Goal: Transaction & Acquisition: Purchase product/service

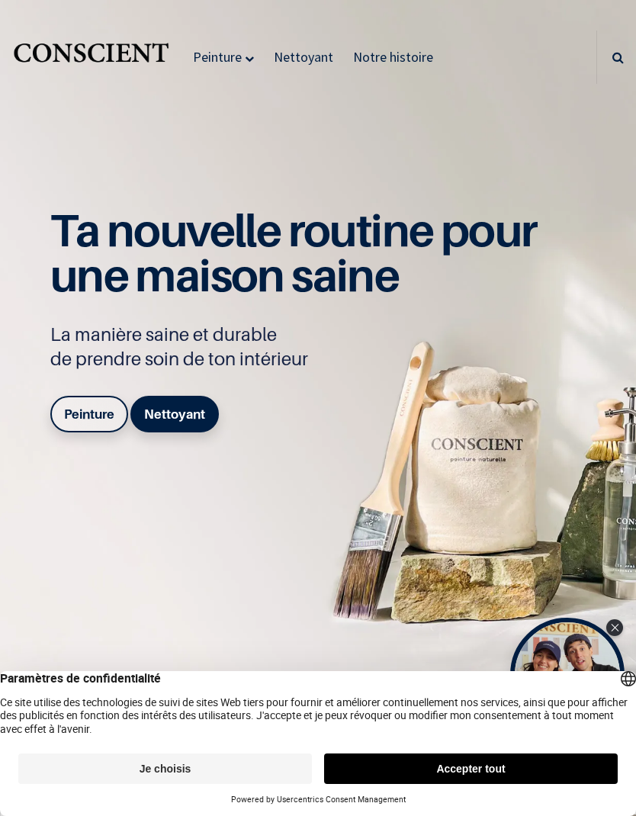
click at [260, 766] on button "Je choisis" at bounding box center [165, 768] width 294 height 30
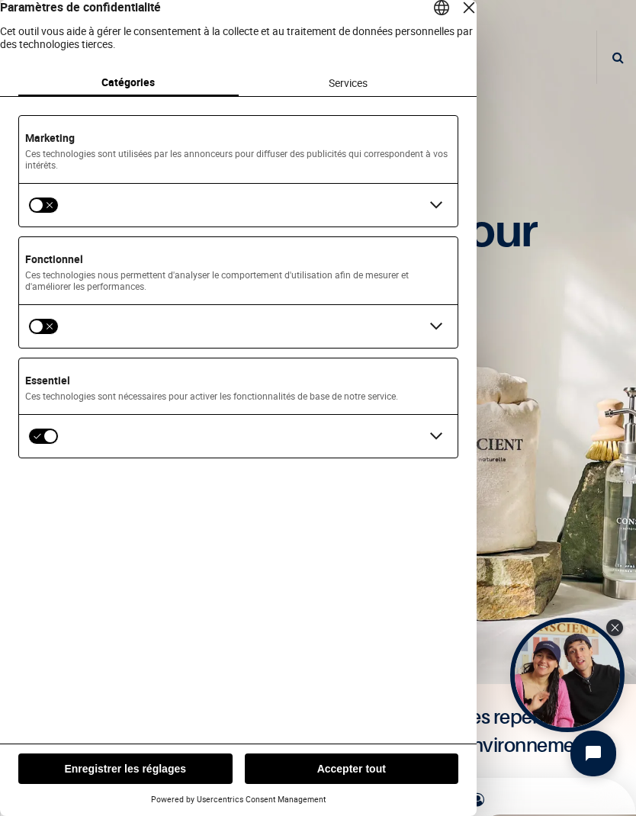
click at [165, 772] on button "Enregistrer les réglages" at bounding box center [125, 768] width 214 height 30
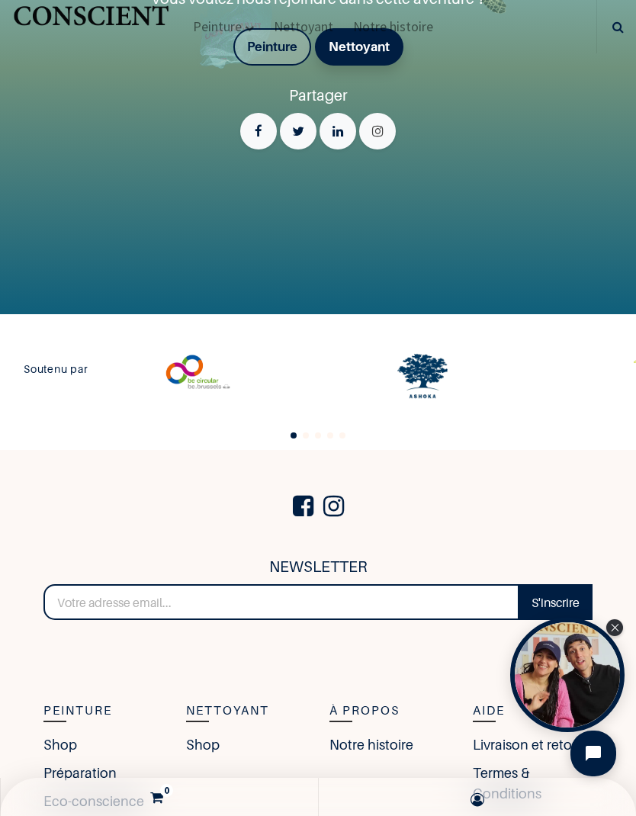
scroll to position [3120, 0]
click at [281, 54] on font "Peinture" at bounding box center [272, 46] width 50 height 15
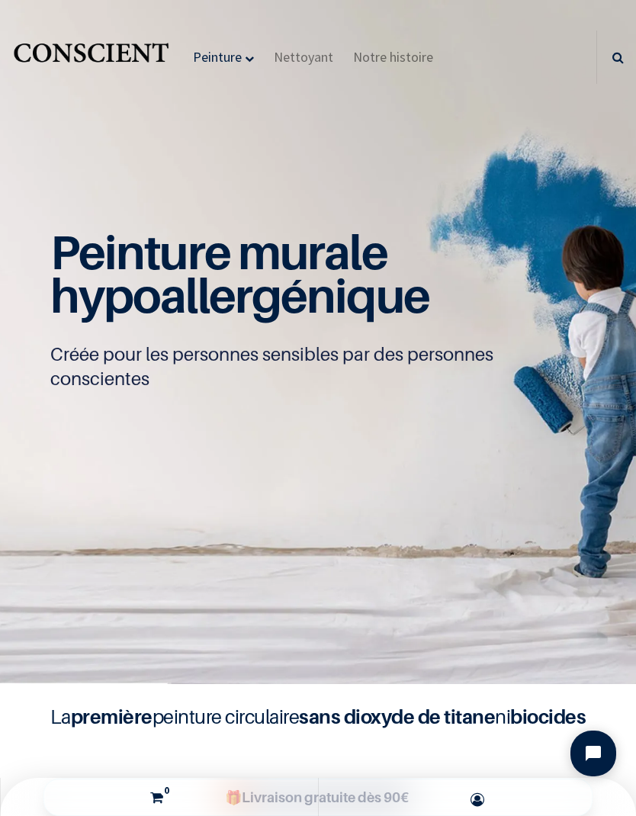
scroll to position [1, 0]
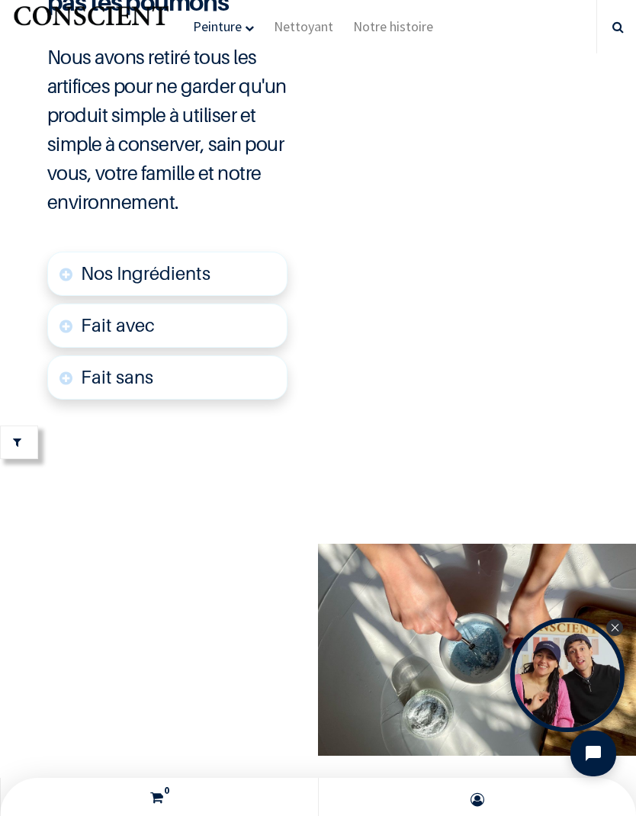
scroll to position [6790, 0]
click at [67, 296] on link "Nos Ingrédients" at bounding box center [167, 274] width 240 height 44
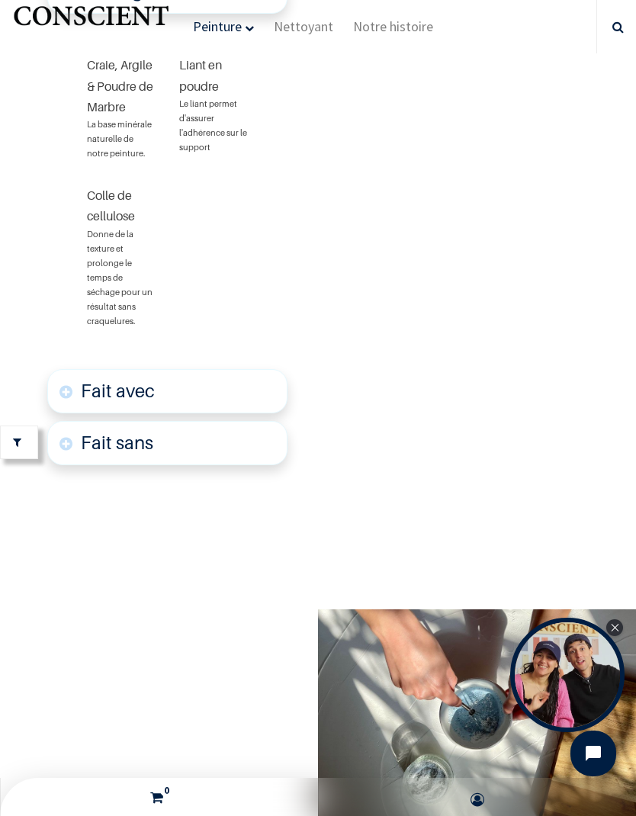
scroll to position [7072, 0]
click at [67, 413] on link "Fait avec" at bounding box center [167, 391] width 240 height 44
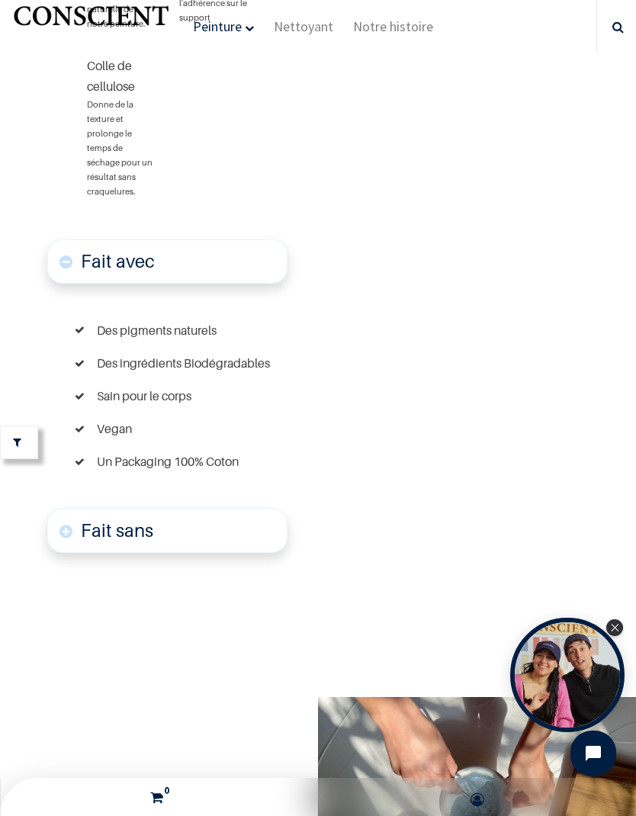
scroll to position [7199, 0]
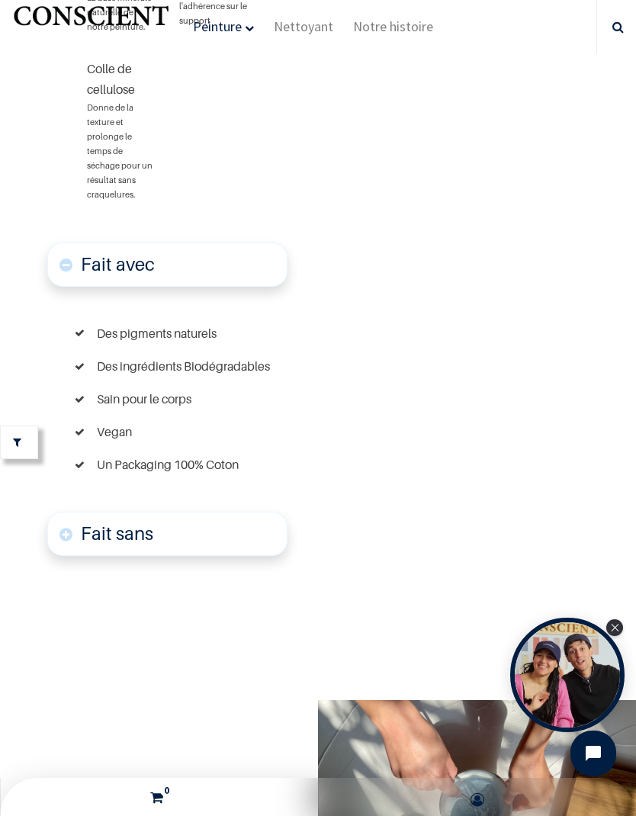
click at [58, 556] on link "Fait sans" at bounding box center [167, 534] width 240 height 44
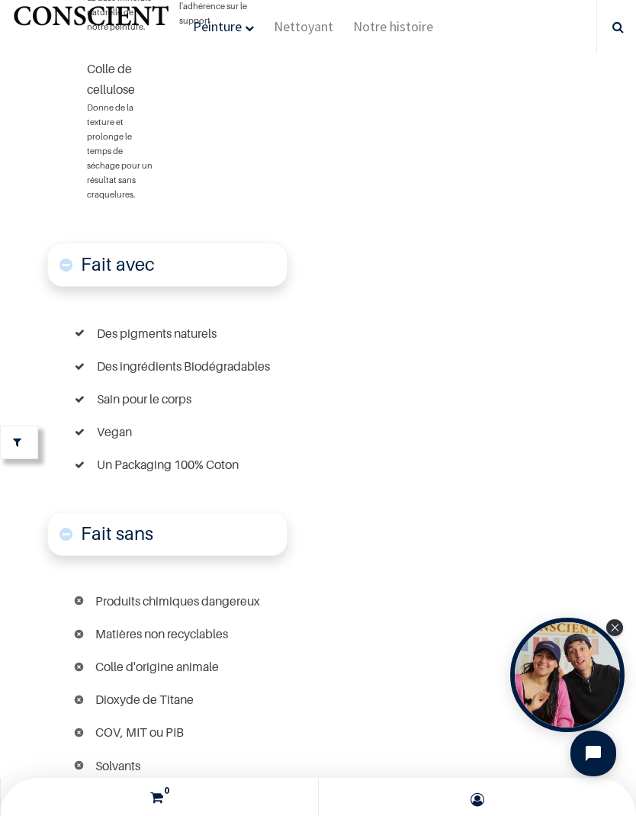
click at [57, 556] on link "Fait sans" at bounding box center [167, 534] width 240 height 44
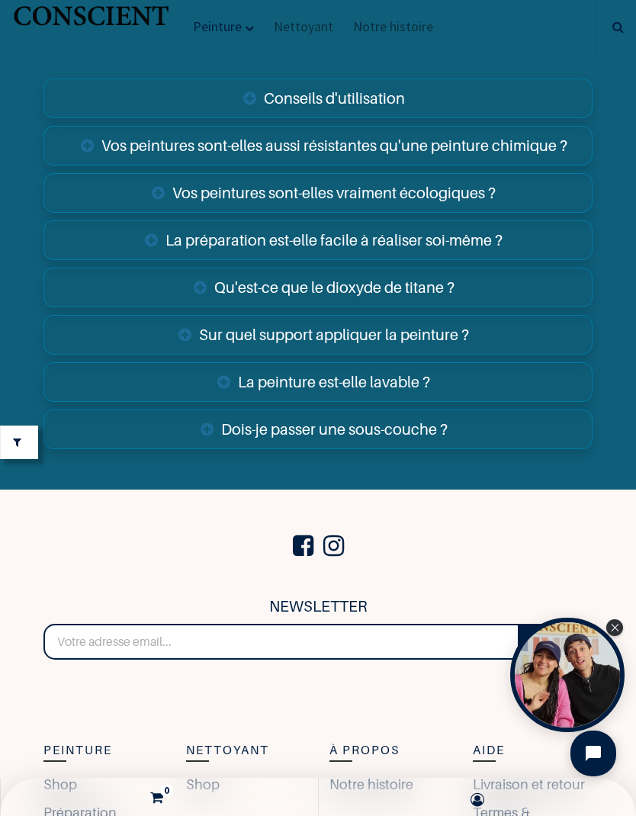
scroll to position [9531, 0]
click at [88, 165] on link "Vos peintures sont-elles aussi résistantes qu'une peinture chimique ?" at bounding box center [318, 146] width 550 height 40
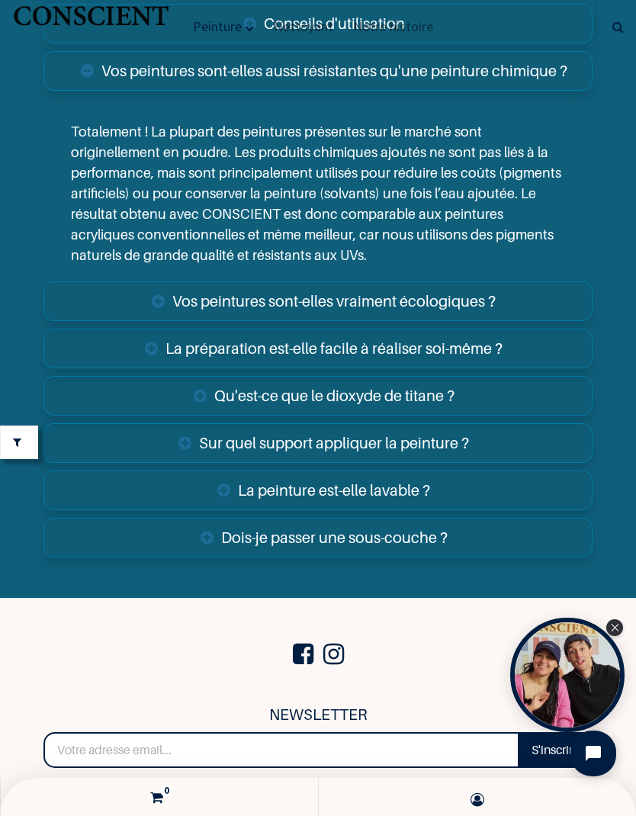
scroll to position [9606, 0]
click at [126, 321] on link "Vos peintures sont-elles vraiment écologiques ?" at bounding box center [318, 301] width 550 height 40
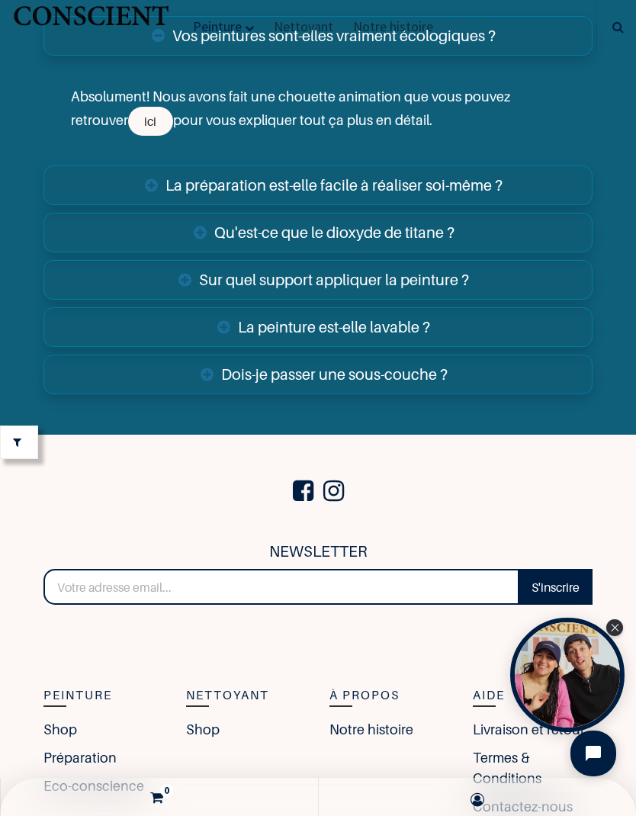
scroll to position [9871, 0]
click at [117, 205] on link "La préparation est-elle facile à réaliser soi-même ?" at bounding box center [318, 185] width 550 height 40
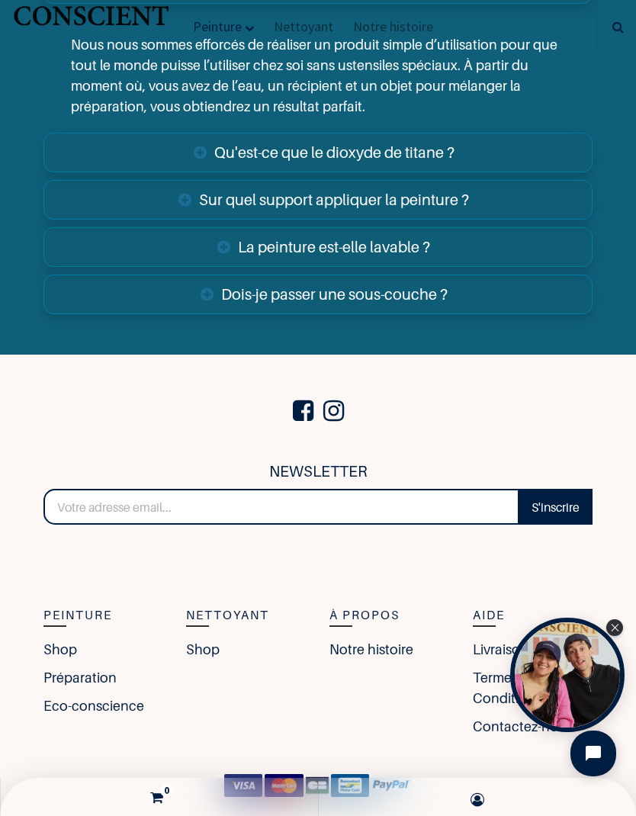
scroll to position [10108, 0]
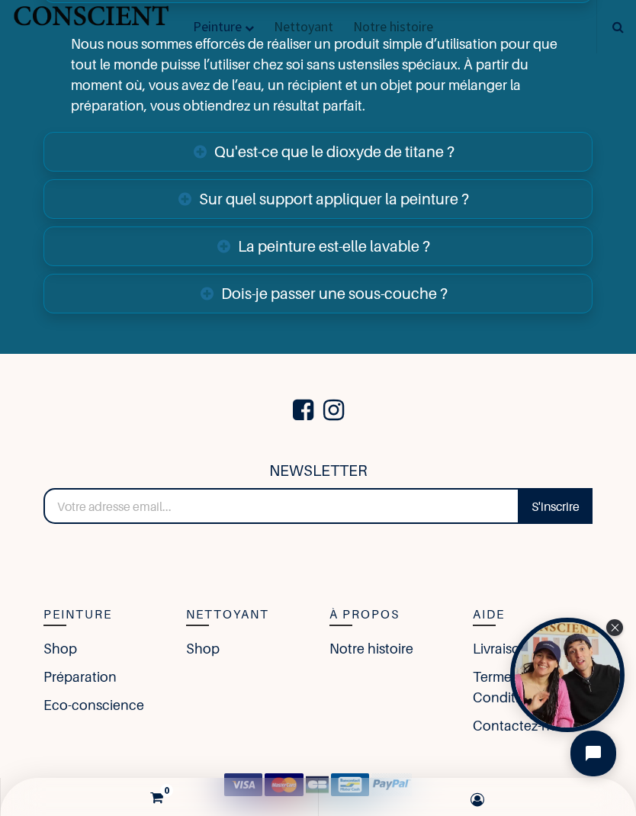
click at [202, 172] on link "Qu'est-ce que le dioxyde de titane ?" at bounding box center [318, 152] width 550 height 40
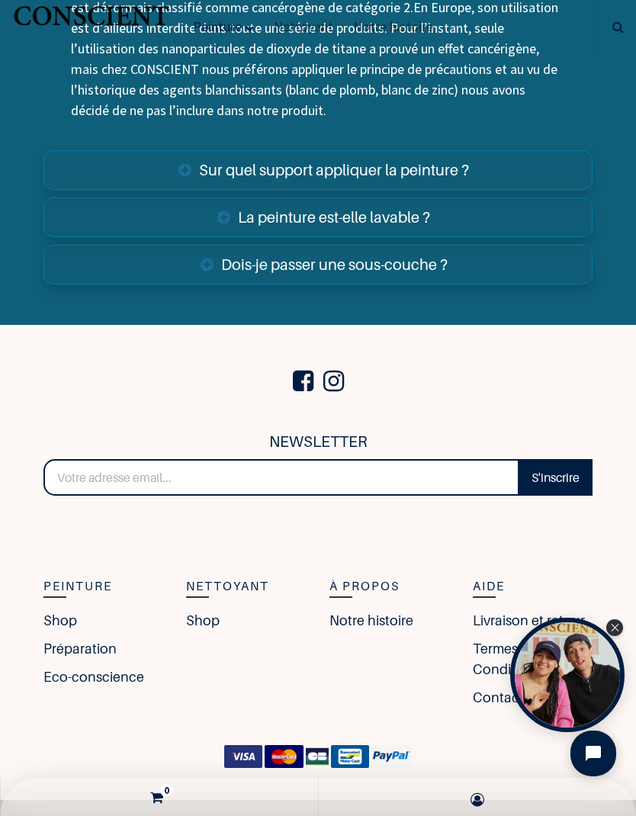
scroll to position [10383, 0]
click at [95, 190] on link "Sur quel support appliquer la peinture ?" at bounding box center [318, 170] width 550 height 40
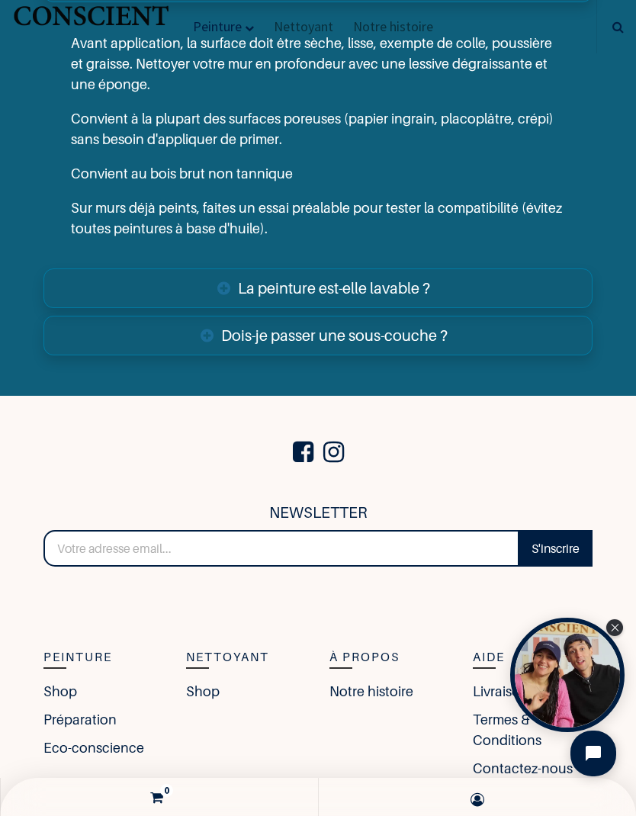
scroll to position [10571, 0]
click at [522, 308] on link "La peinture est-elle lavable ?" at bounding box center [318, 288] width 550 height 40
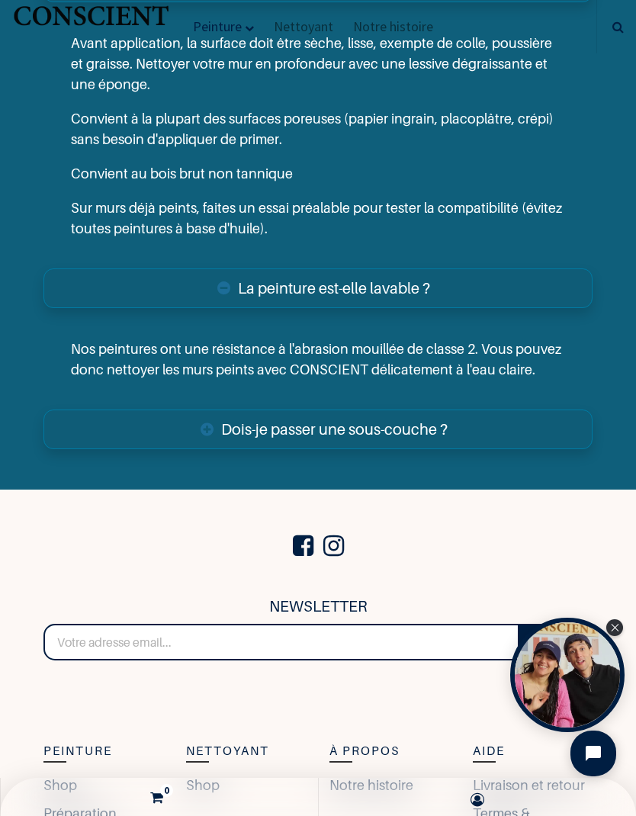
click at [469, 449] on link "Dois-je passer une sous-couche ?" at bounding box center [318, 429] width 550 height 40
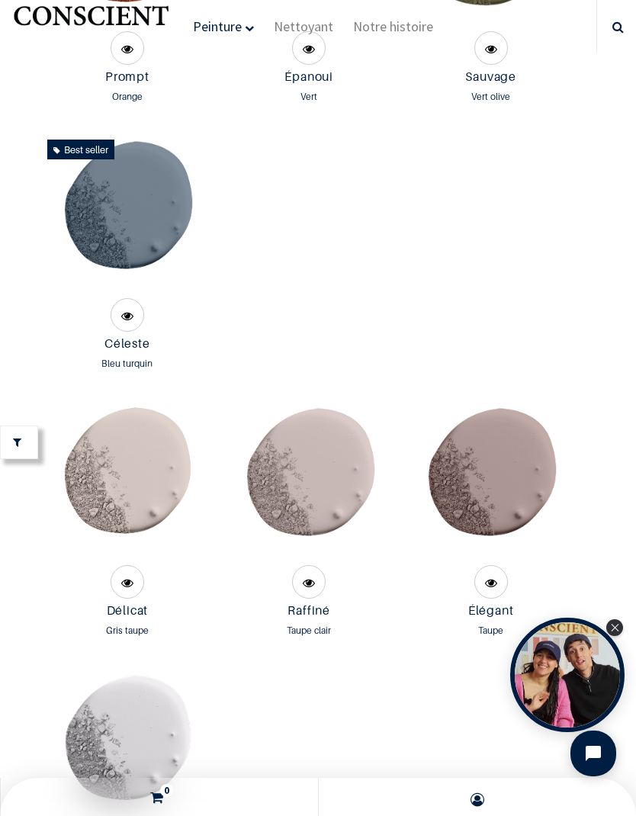
scroll to position [3870, 0]
click at [133, 294] on img at bounding box center [127, 213] width 161 height 161
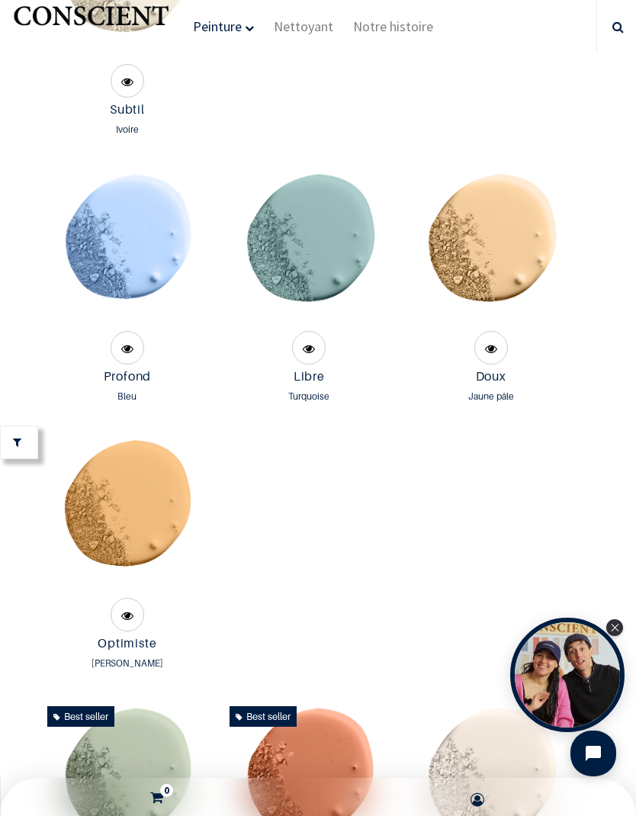
scroll to position [1437, 0]
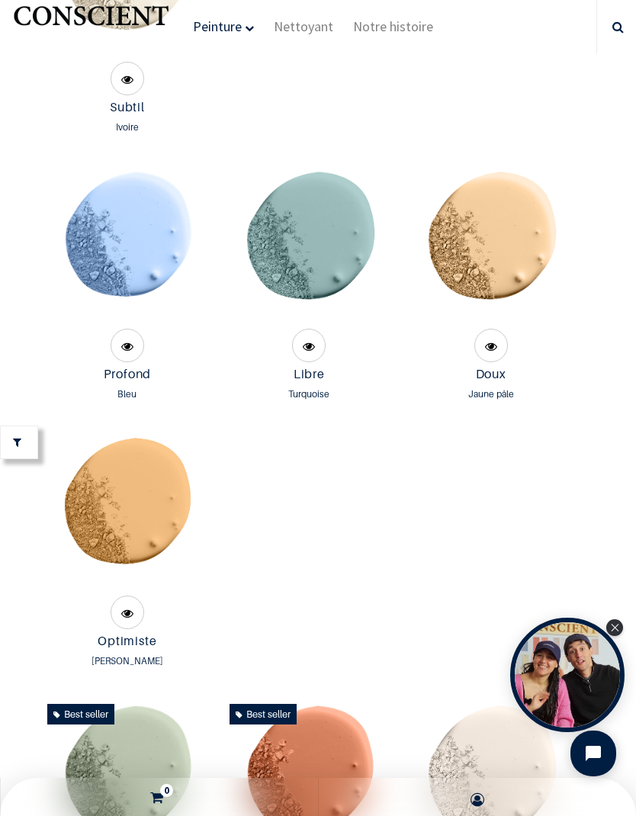
click at [111, 325] on img at bounding box center [127, 244] width 161 height 161
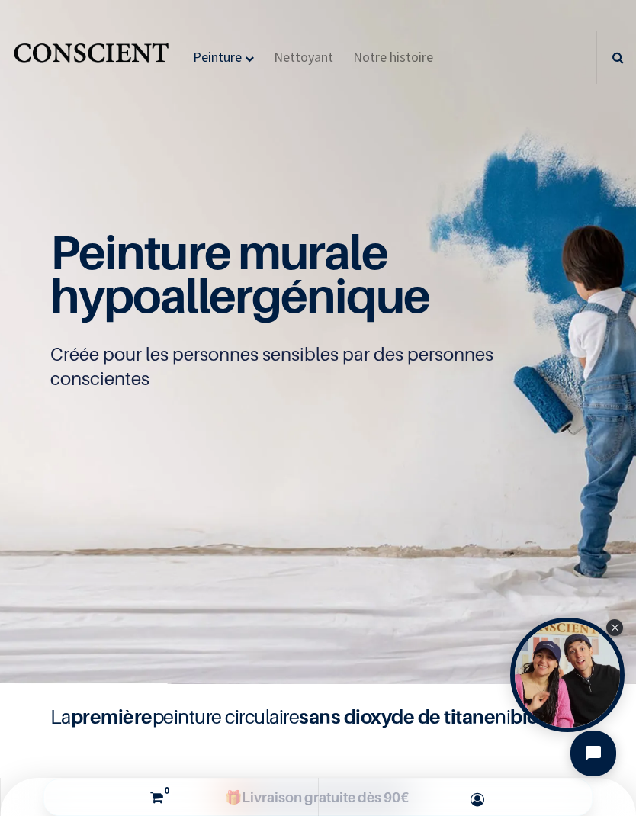
scroll to position [0, 0]
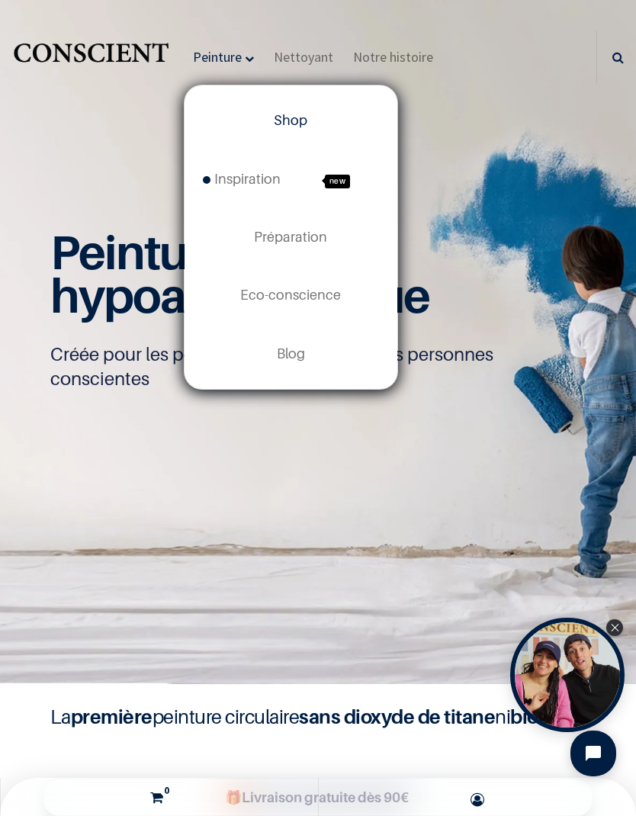
click at [230, 182] on span "Inspiration" at bounding box center [242, 179] width 78 height 16
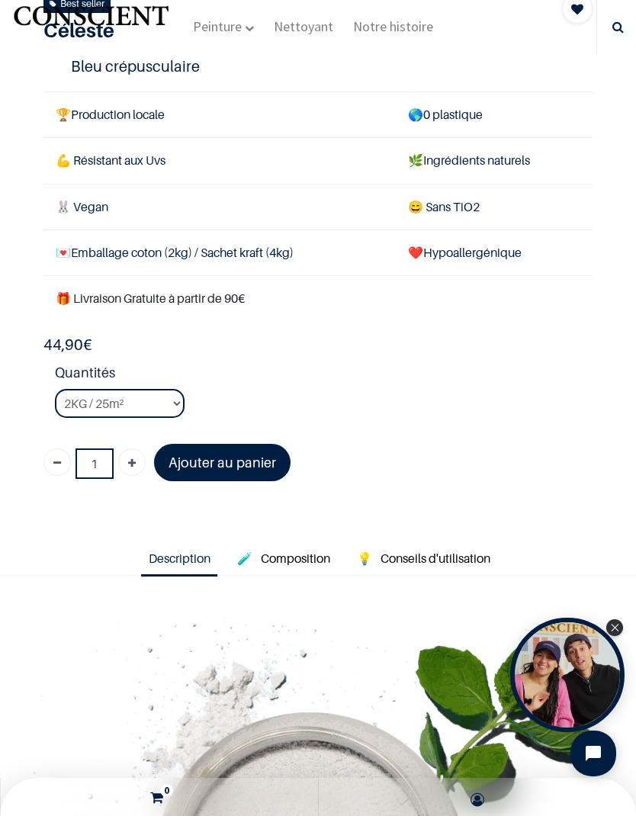
scroll to position [390, 0]
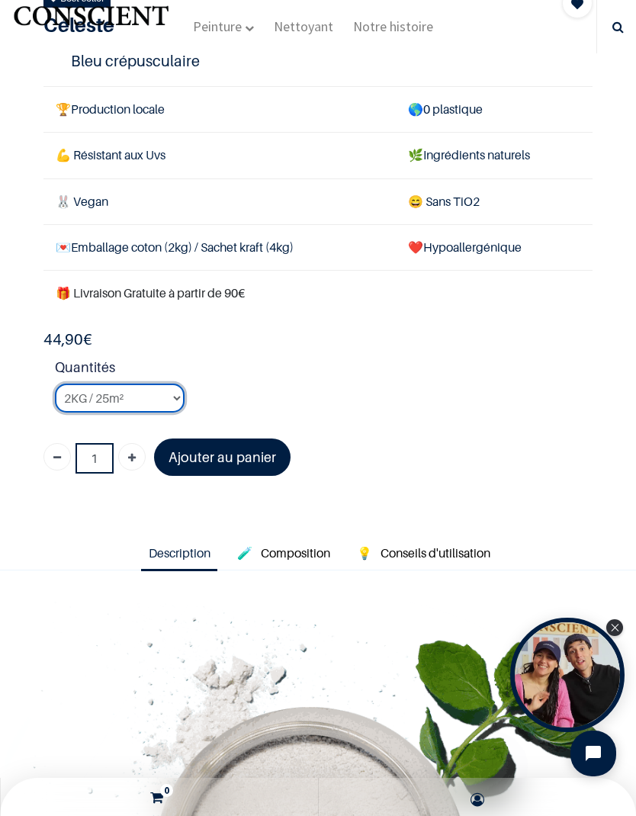
click at [72, 396] on select "2KG / 25m² 4KG / 50m² 8KG / 100m² Testeur" at bounding box center [120, 398] width 130 height 29
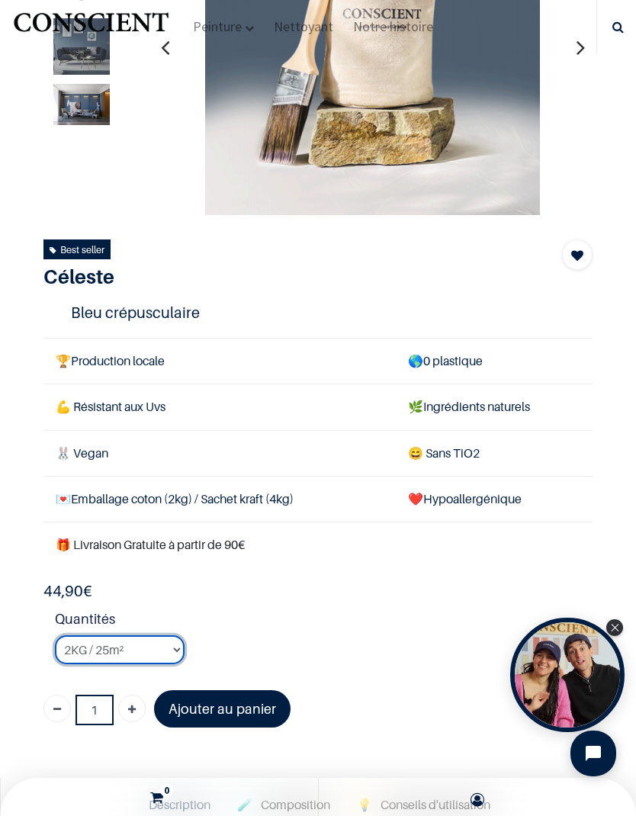
scroll to position [131, 0]
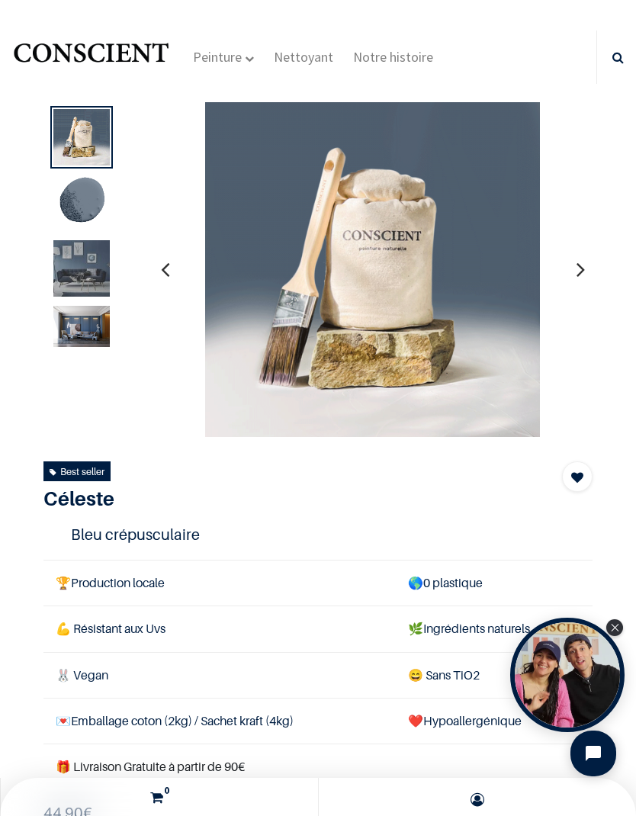
click at [591, 268] on button "button" at bounding box center [581, 269] width 24 height 56
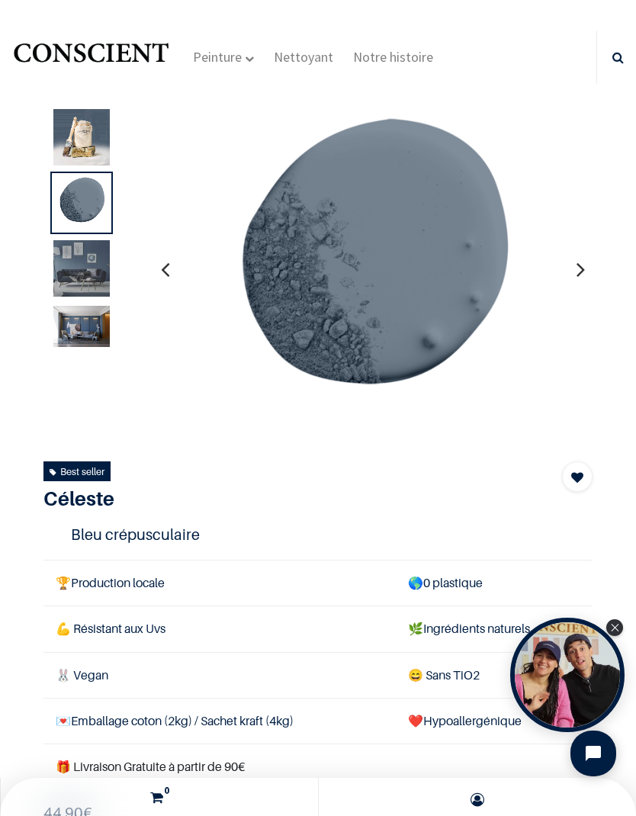
click at [591, 278] on button "button" at bounding box center [581, 269] width 24 height 56
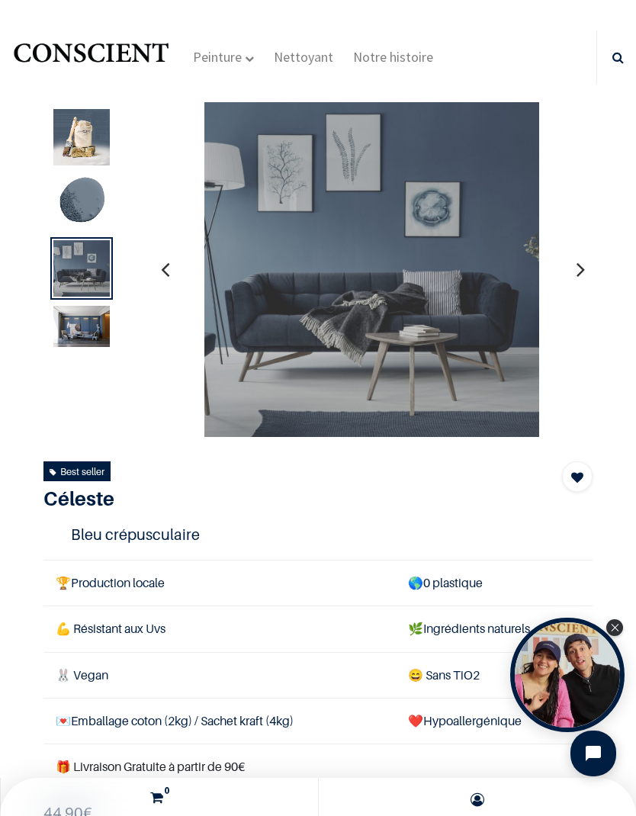
click at [590, 281] on button "button" at bounding box center [581, 269] width 24 height 56
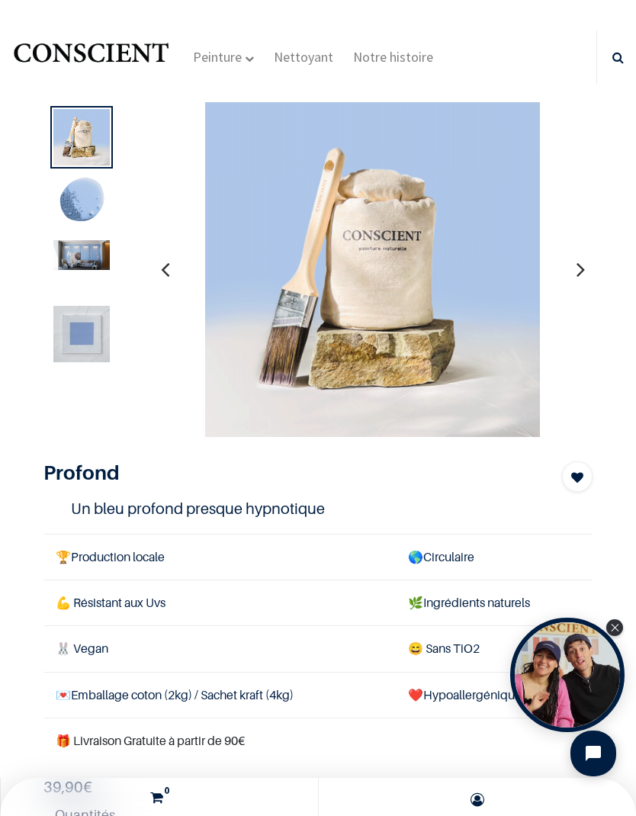
click at [583, 279] on icon "button" at bounding box center [580, 269] width 8 height 41
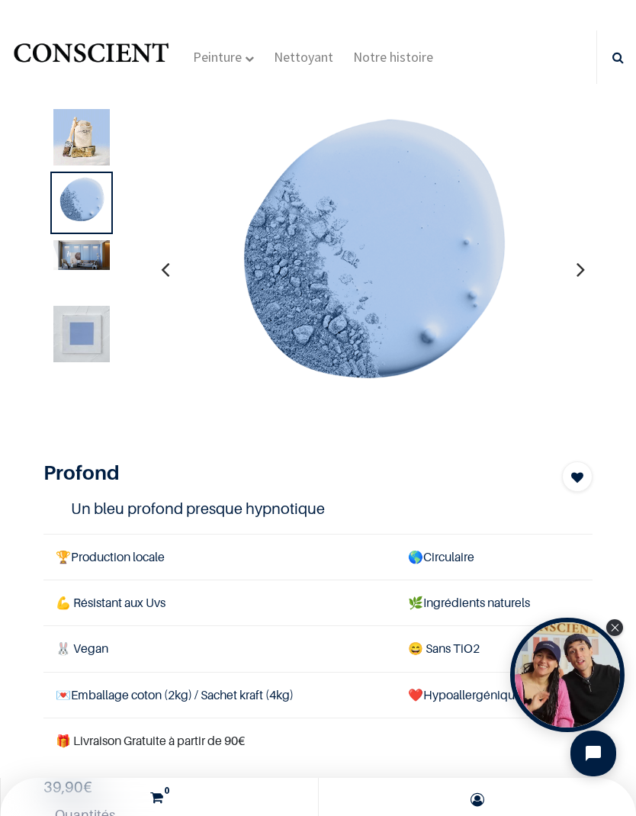
click at [591, 271] on button "button" at bounding box center [581, 269] width 24 height 56
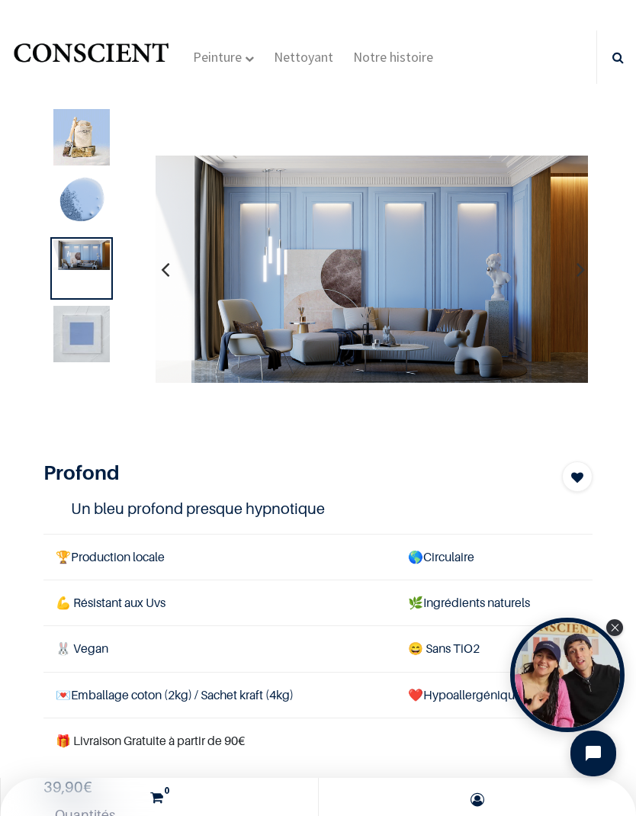
click at [579, 283] on icon "button" at bounding box center [580, 269] width 8 height 41
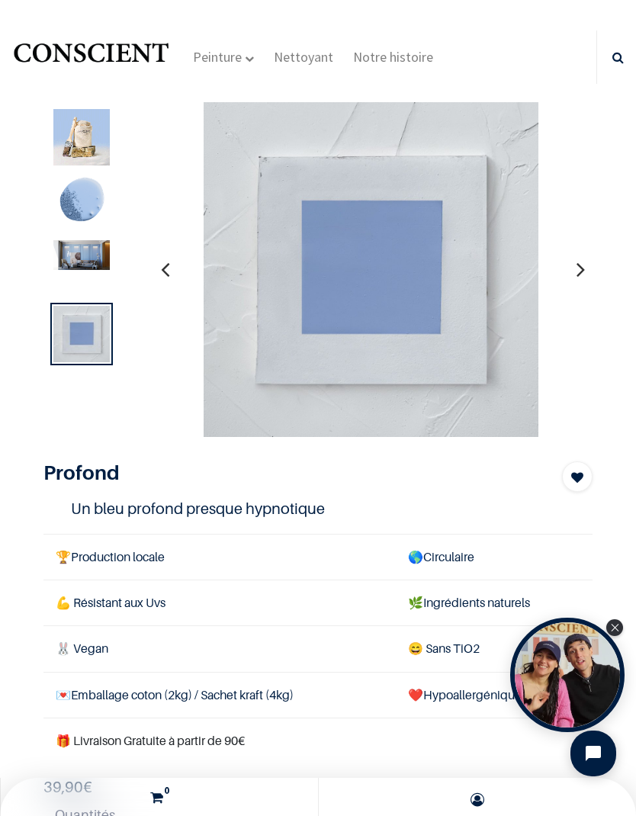
click at [589, 273] on button "button" at bounding box center [581, 269] width 24 height 56
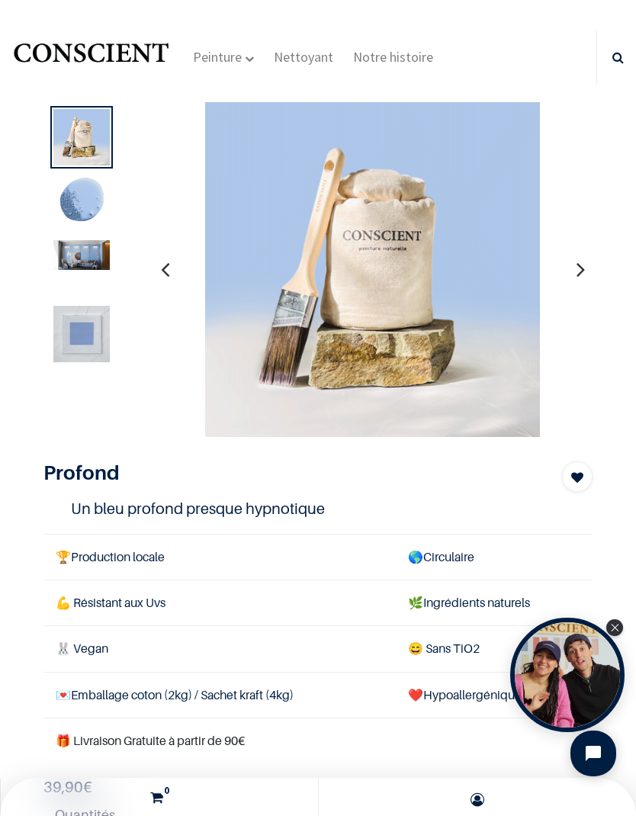
click at [590, 279] on button "button" at bounding box center [581, 269] width 24 height 56
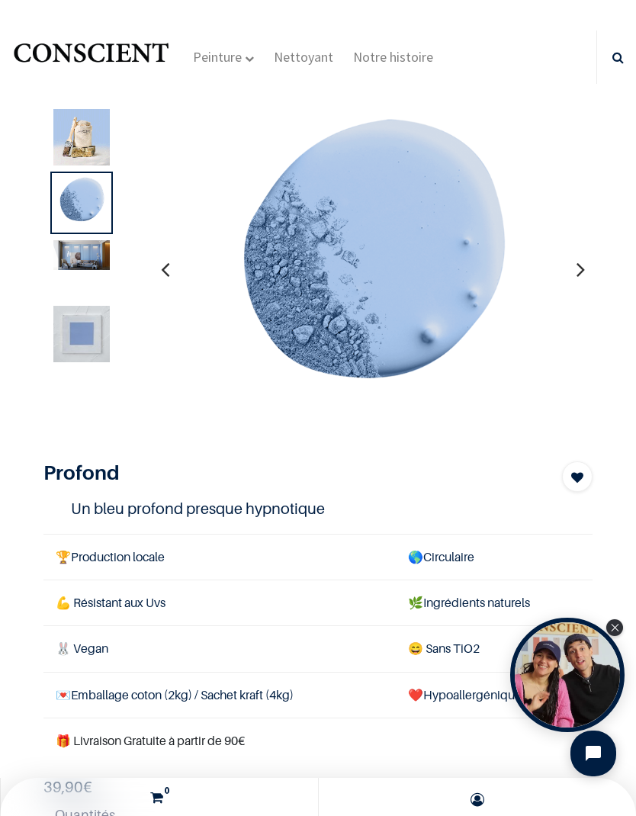
click at [591, 274] on button "button" at bounding box center [581, 269] width 24 height 56
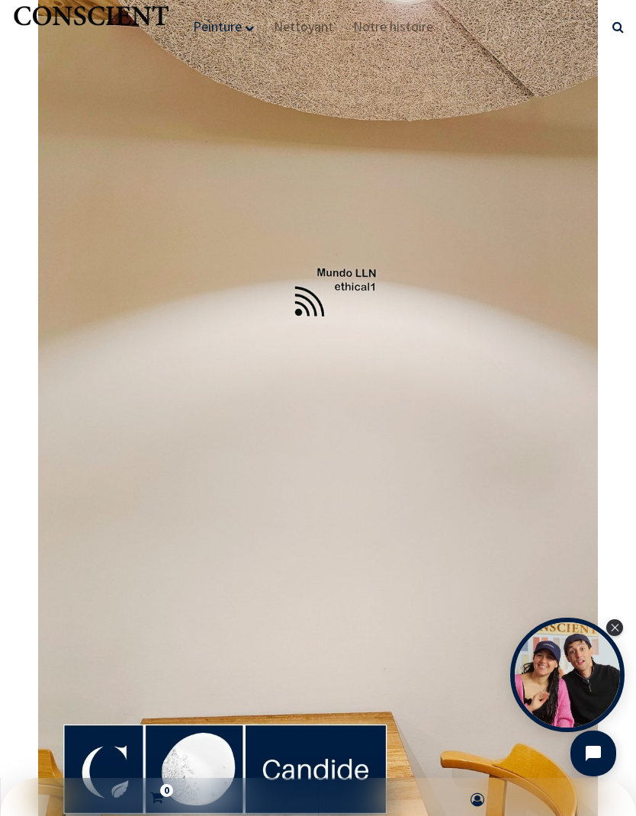
scroll to position [13688, 0]
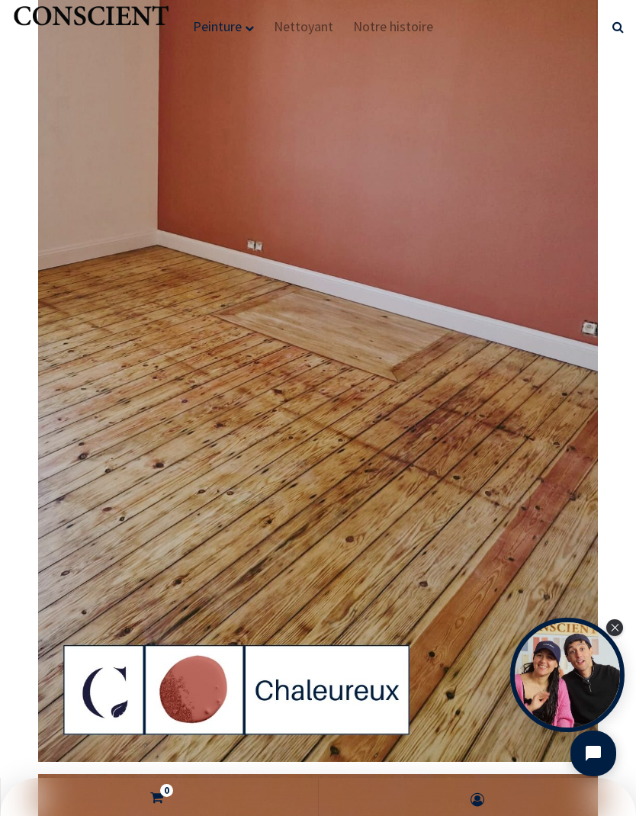
click at [515, 640] on div "Open Tolstoy" at bounding box center [567, 675] width 114 height 114
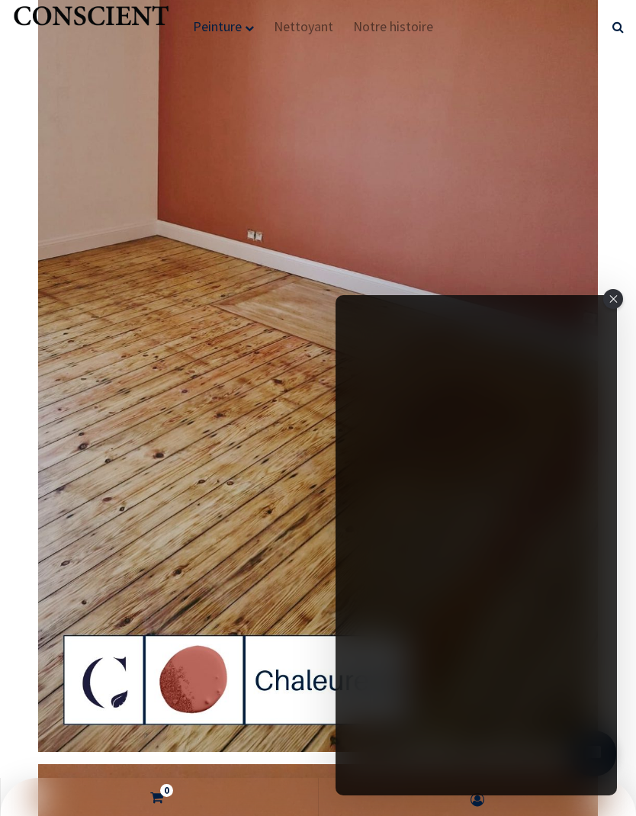
scroll to position [16656, 0]
click at [321, 557] on img at bounding box center [318, 253] width 560 height 996
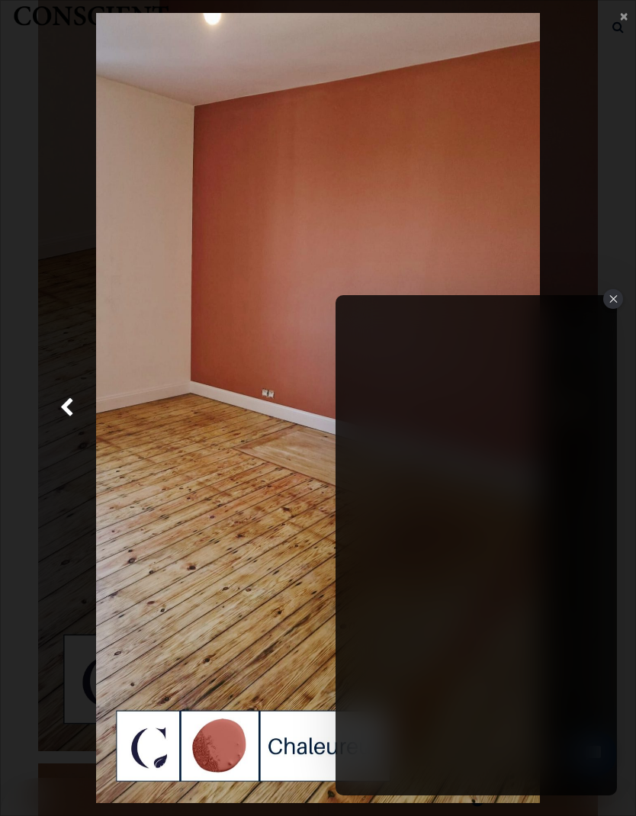
click at [612, 303] on div "Close" at bounding box center [613, 299] width 20 height 20
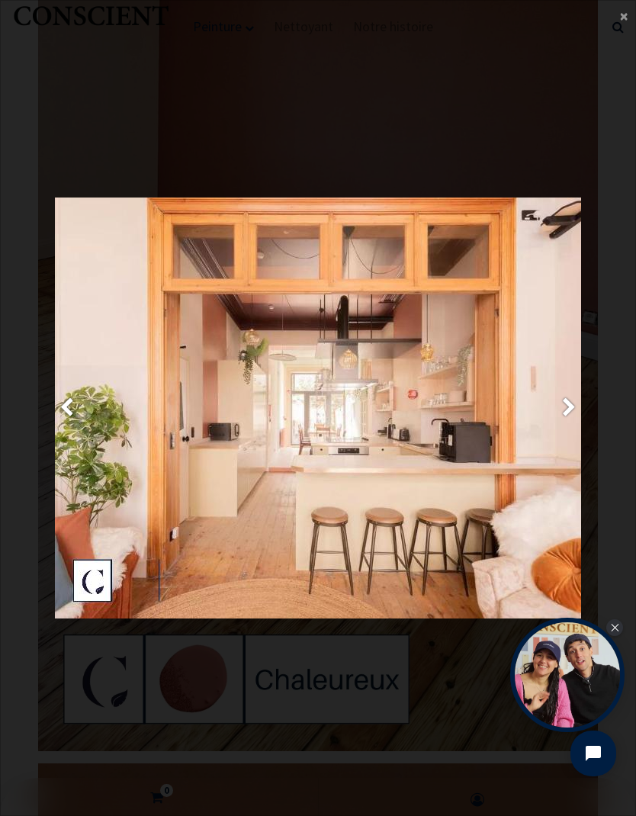
click at [570, 412] on span "Suivante" at bounding box center [569, 408] width 14 height 30
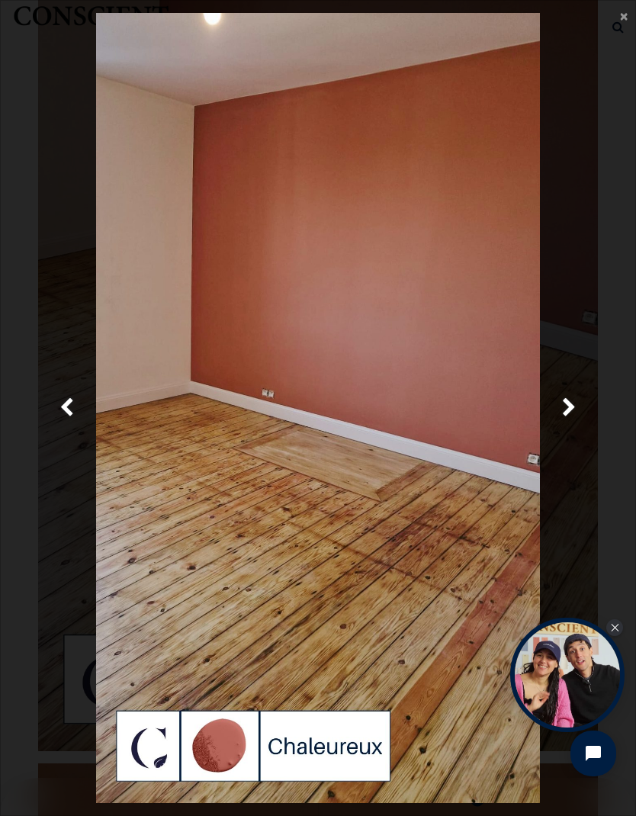
click at [573, 410] on span "Suivante" at bounding box center [569, 408] width 14 height 30
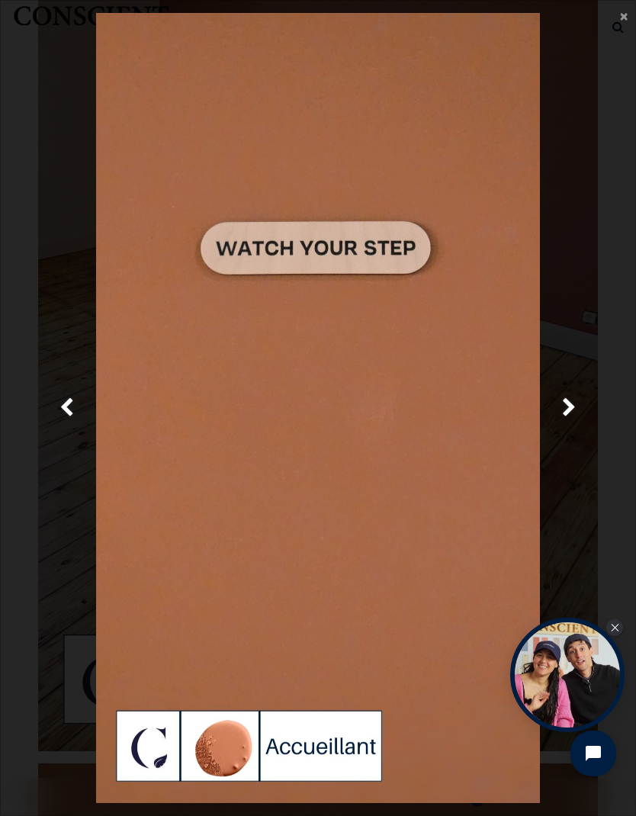
click at [579, 410] on link "Suivante" at bounding box center [569, 408] width 88 height 790
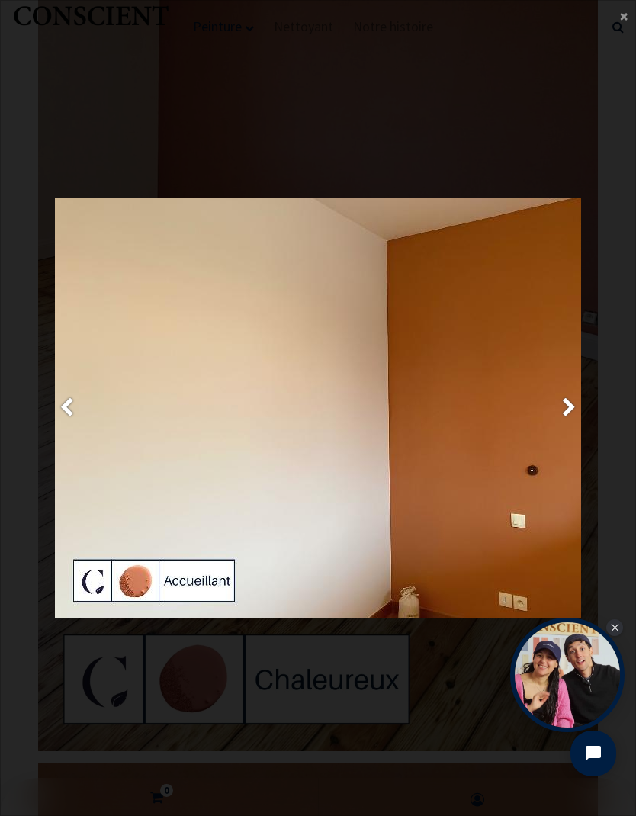
click at [584, 413] on link "Suivante" at bounding box center [569, 408] width 88 height 790
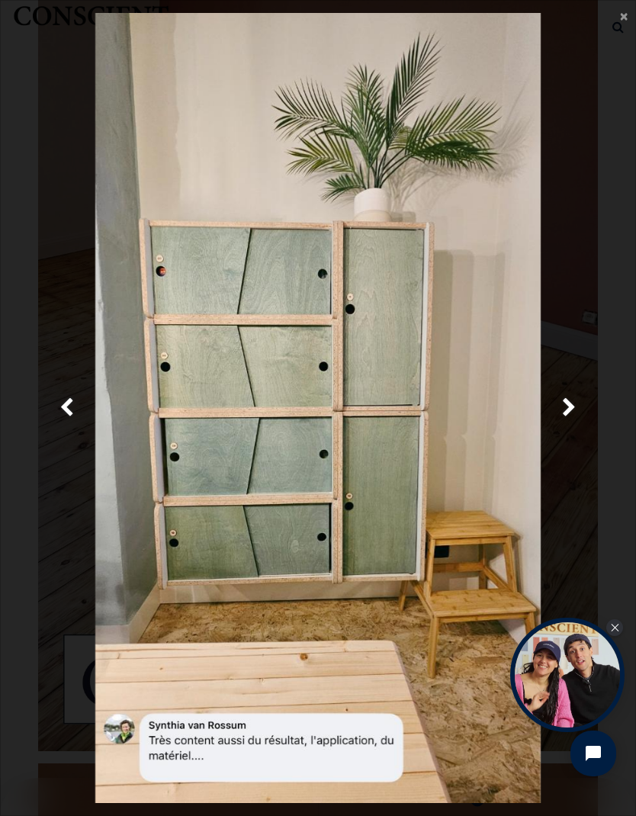
click at [578, 414] on link "Suivante" at bounding box center [569, 408] width 88 height 790
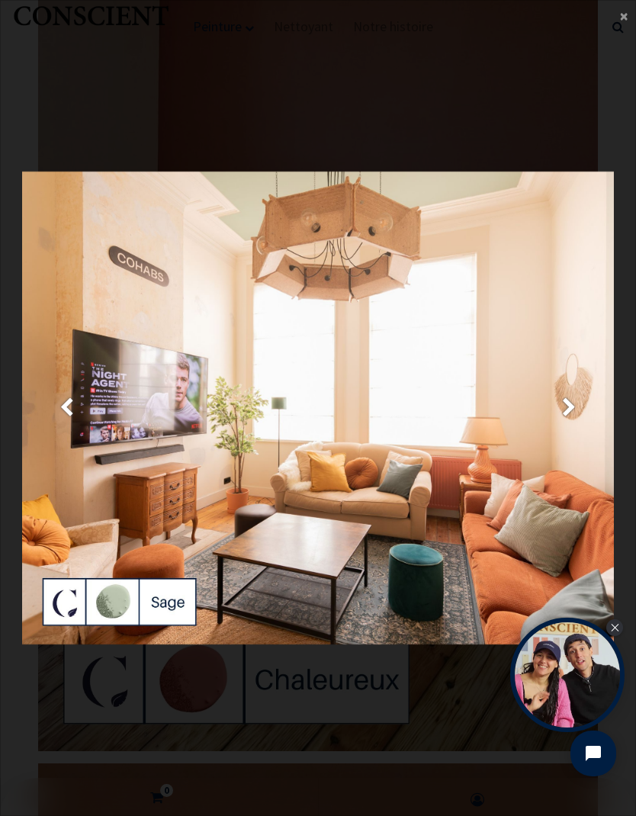
click at [585, 411] on link "Suivante" at bounding box center [569, 408] width 88 height 790
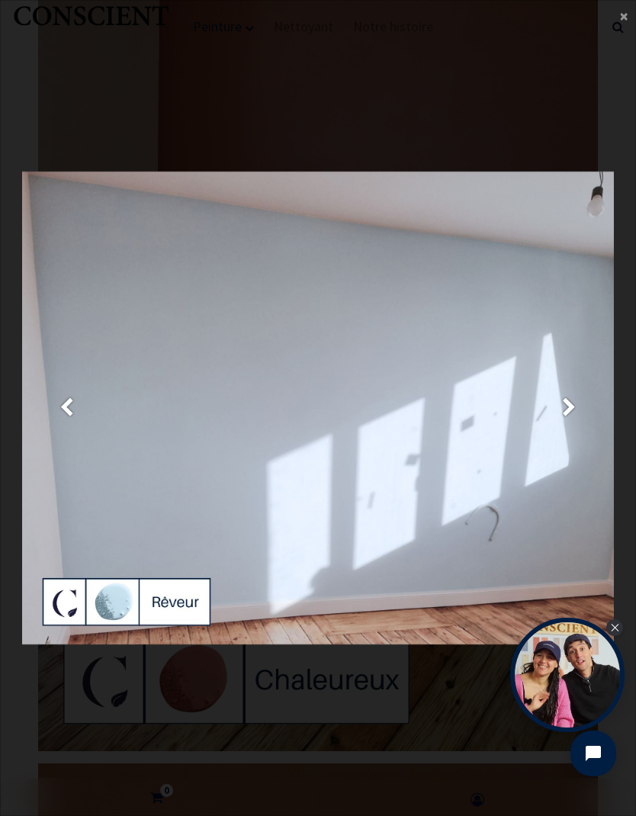
click at [574, 417] on span "Suivante" at bounding box center [569, 408] width 14 height 30
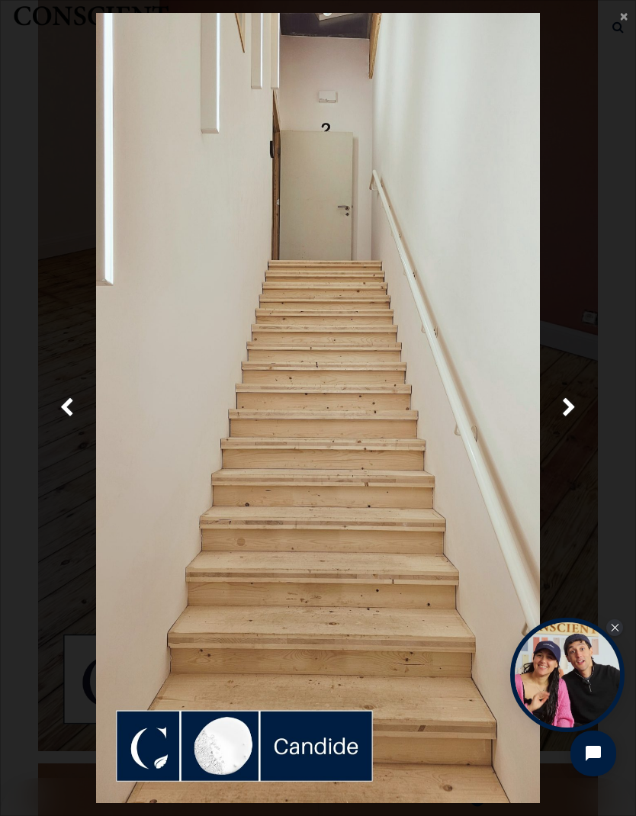
click at [578, 413] on link "Suivante" at bounding box center [569, 408] width 88 height 790
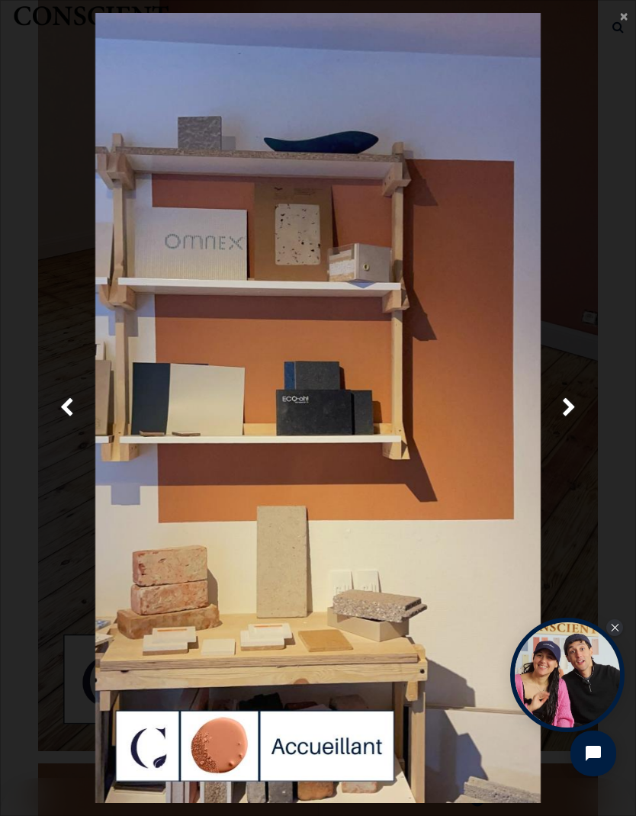
click at [580, 413] on link "Suivante" at bounding box center [569, 408] width 88 height 790
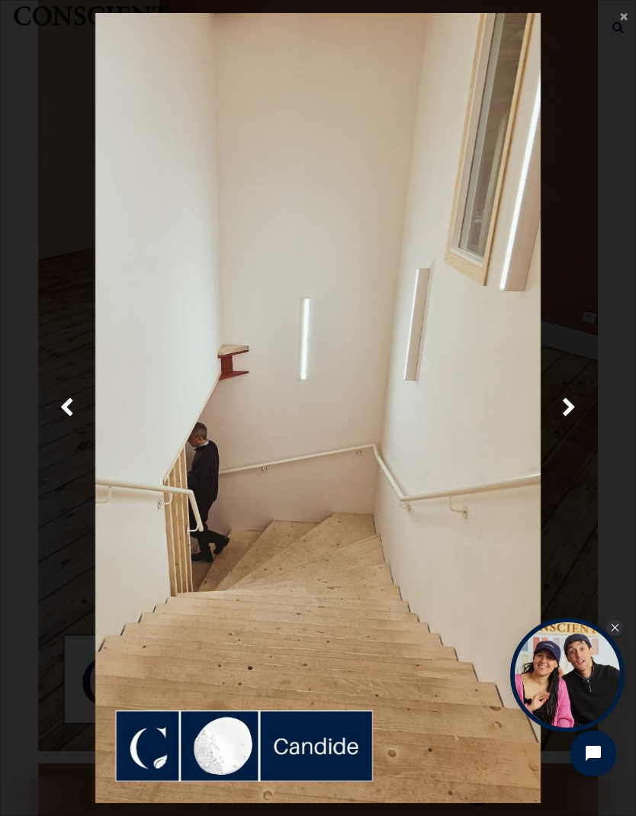
click at [627, 12] on span "×" at bounding box center [624, 15] width 8 height 21
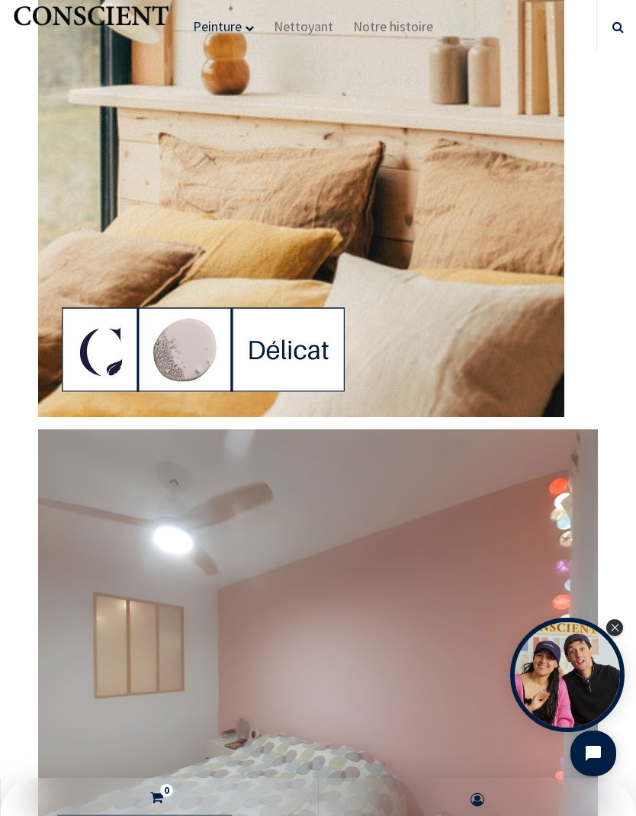
scroll to position [12089, 0]
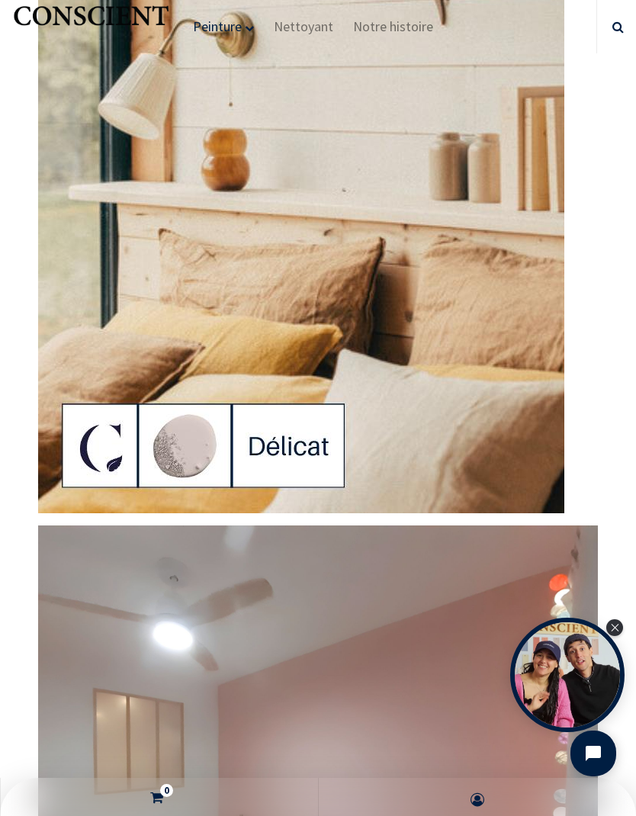
click at [308, 34] on span "Nettoyant" at bounding box center [303, 27] width 59 height 18
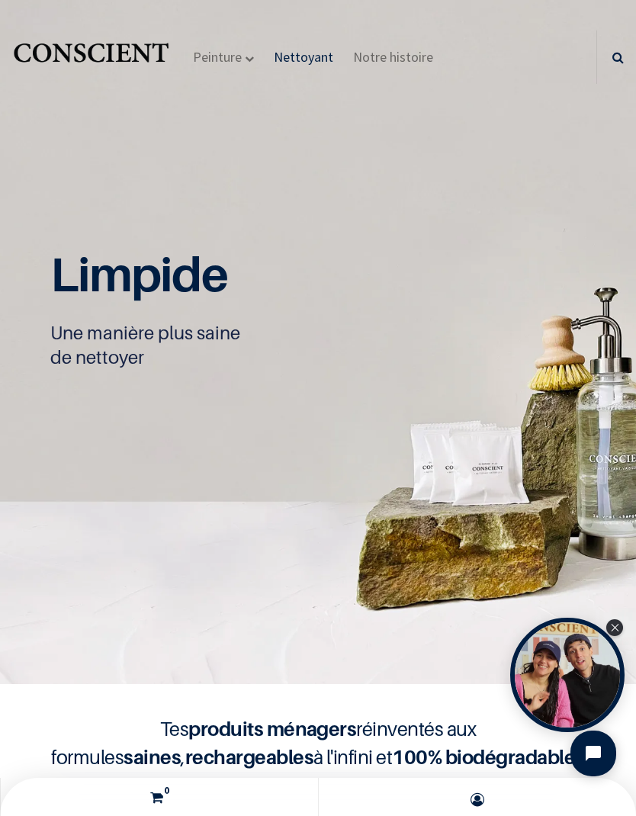
scroll to position [1, 0]
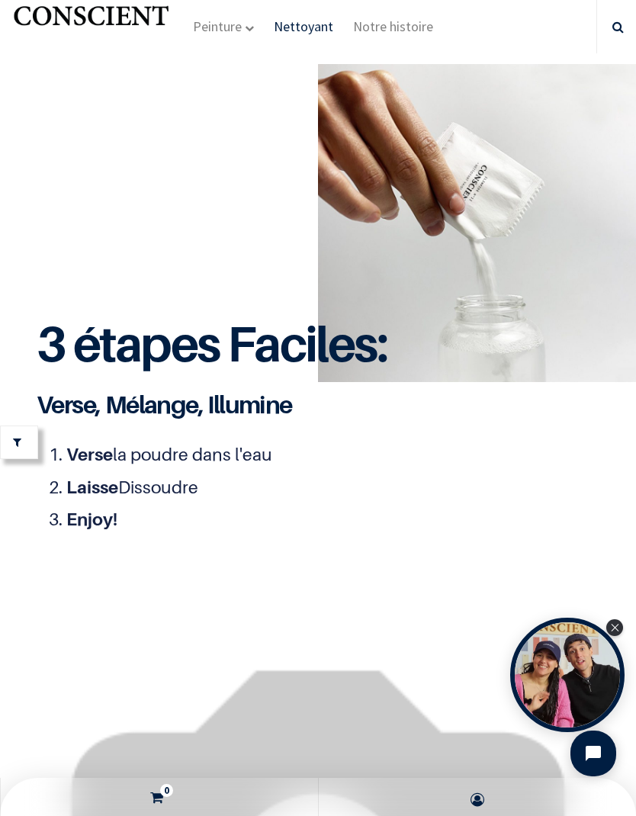
scroll to position [3141, 0]
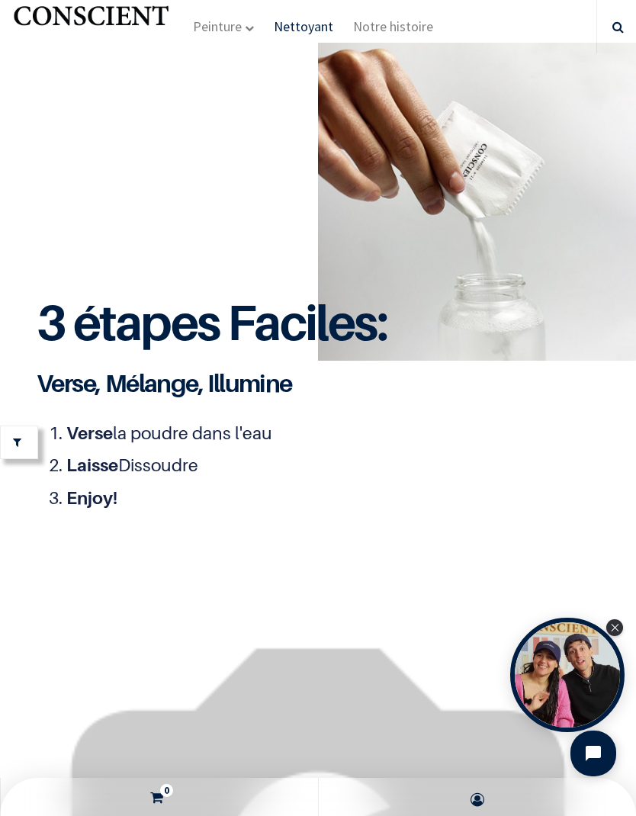
scroll to position [3434, 0]
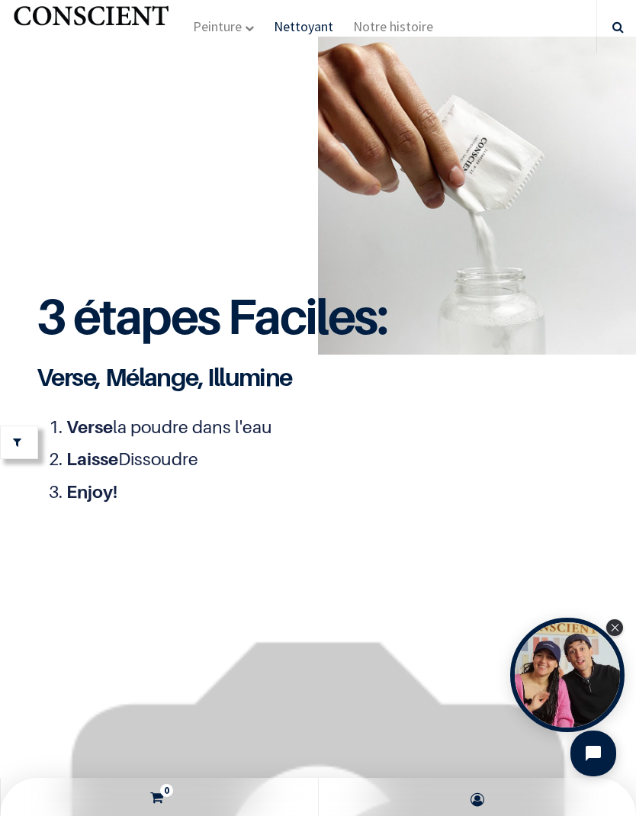
scroll to position [3658, 0]
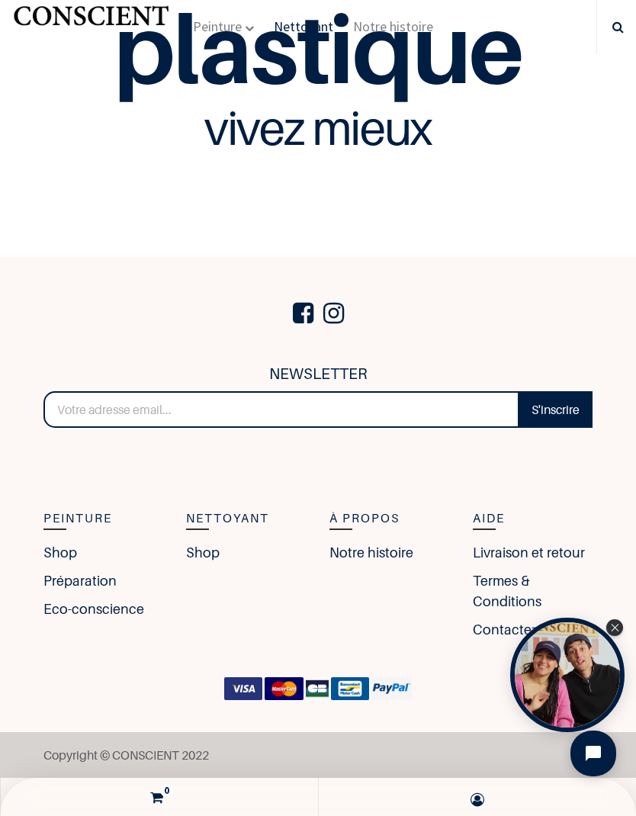
scroll to position [5950, 0]
click at [551, 553] on link "Livraison et retour" at bounding box center [529, 552] width 112 height 21
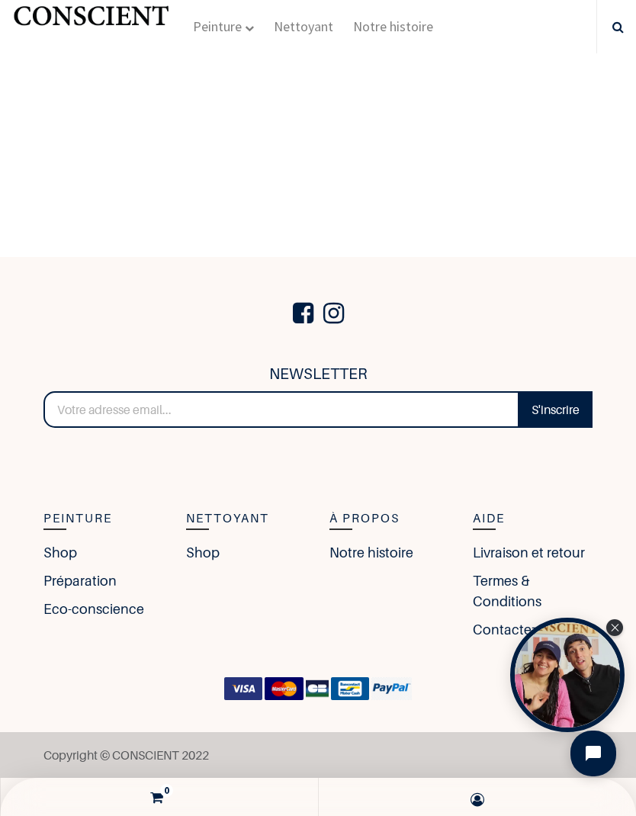
scroll to position [582, 0]
click at [516, 588] on link "Termes & Conditions" at bounding box center [533, 590] width 120 height 41
click at [55, 585] on link "Préparation" at bounding box center [79, 580] width 73 height 21
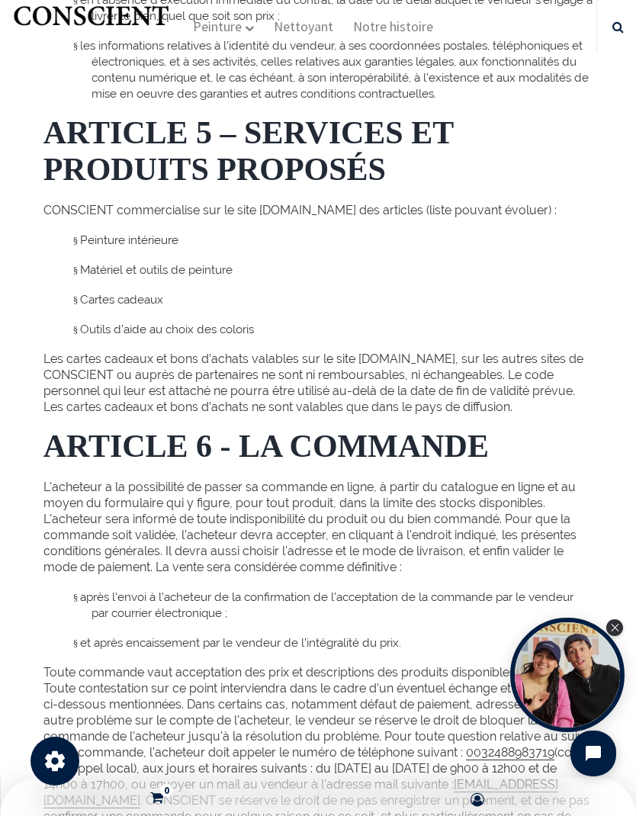
scroll to position [1485, 0]
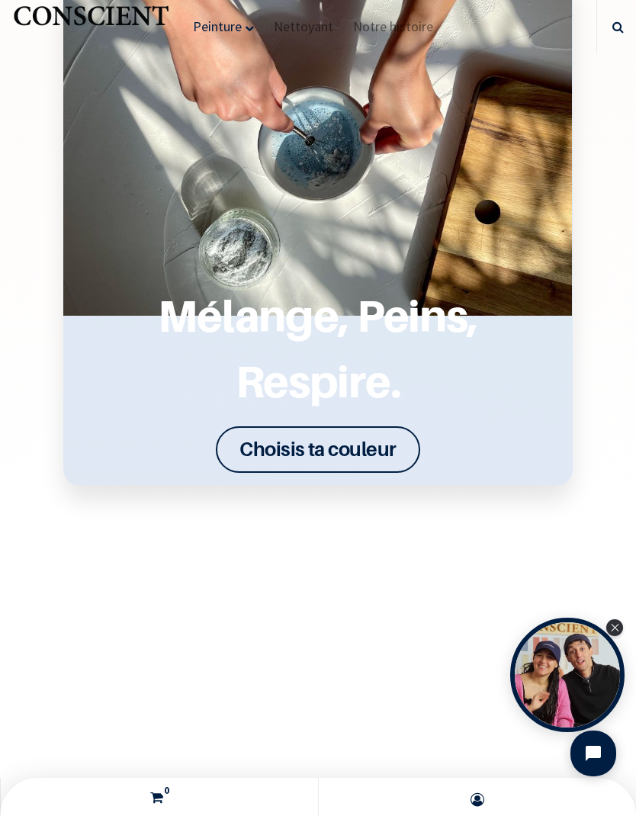
scroll to position [2640, 0]
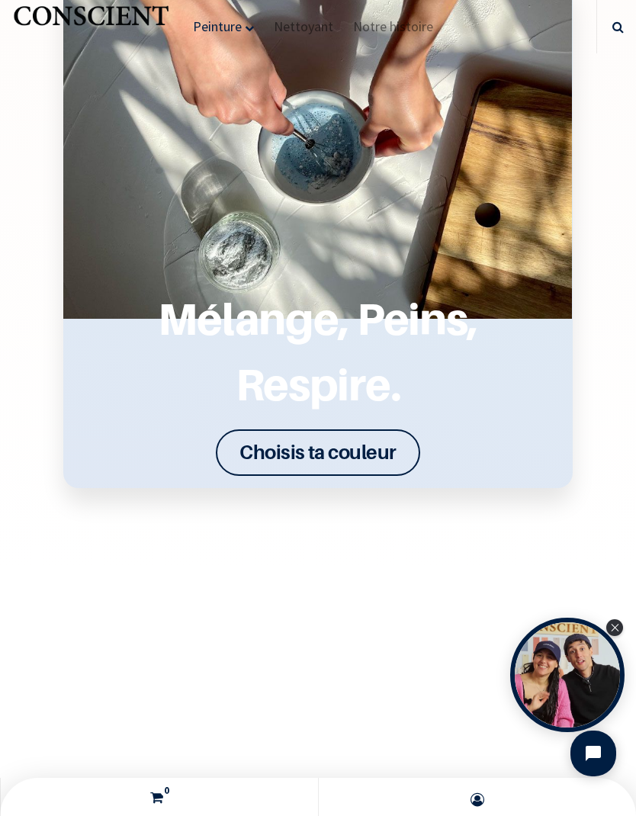
click at [364, 462] on font "Choisis ta couleur" at bounding box center [317, 452] width 157 height 24
click at [367, 458] on font "Choisis ta couleur" at bounding box center [317, 452] width 157 height 24
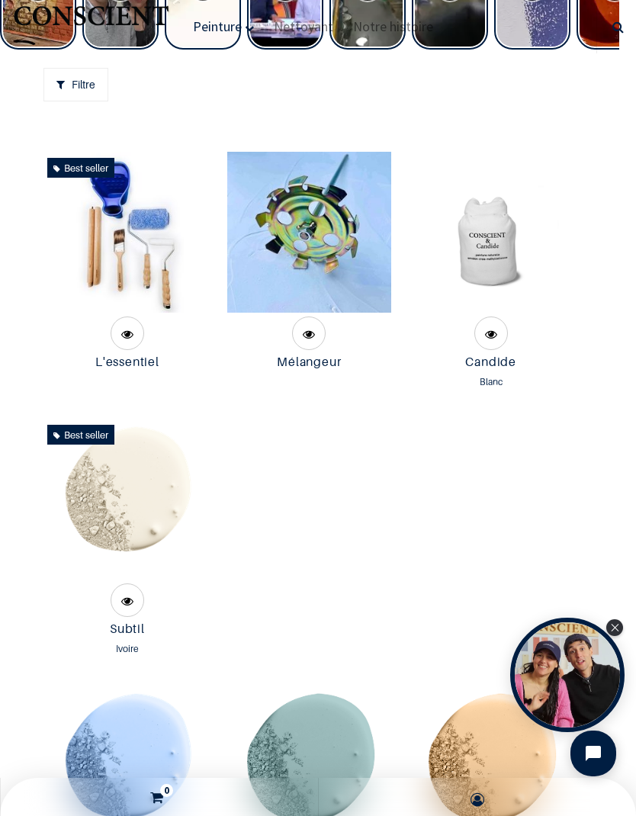
scroll to position [950, 0]
click at [140, 313] on img at bounding box center [127, 232] width 113 height 161
click at [490, 313] on img at bounding box center [490, 232] width 161 height 161
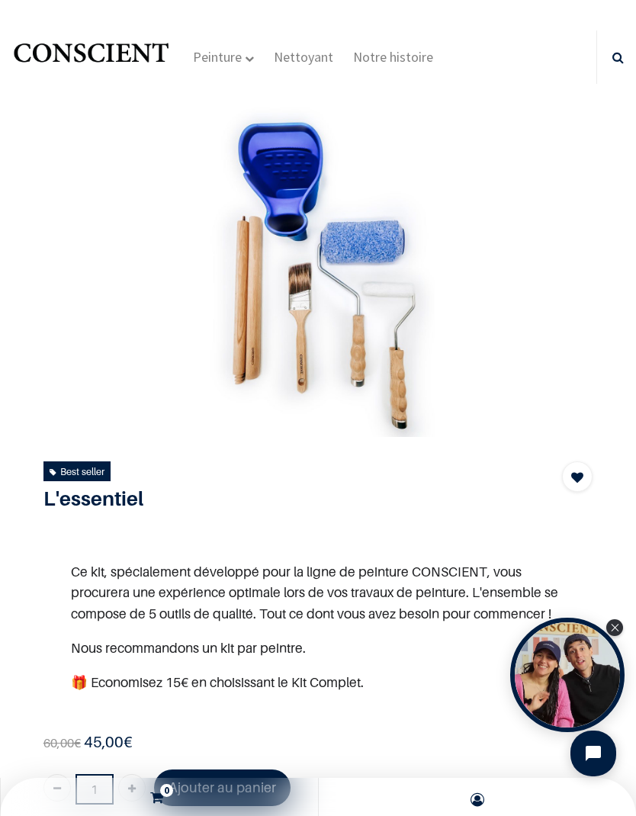
click at [607, 636] on div "Open Tolstoy widget" at bounding box center [567, 675] width 114 height 114
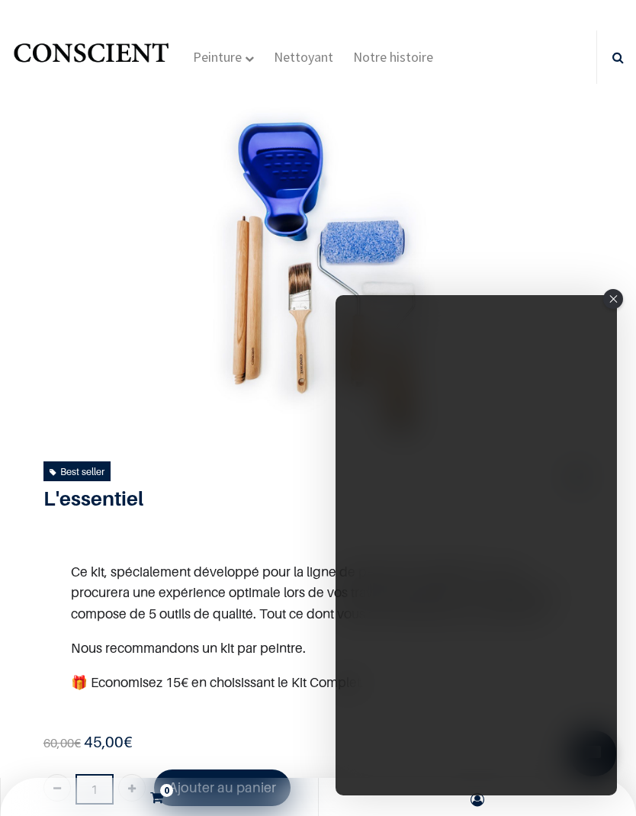
click at [618, 295] on div "Close" at bounding box center [613, 299] width 20 height 20
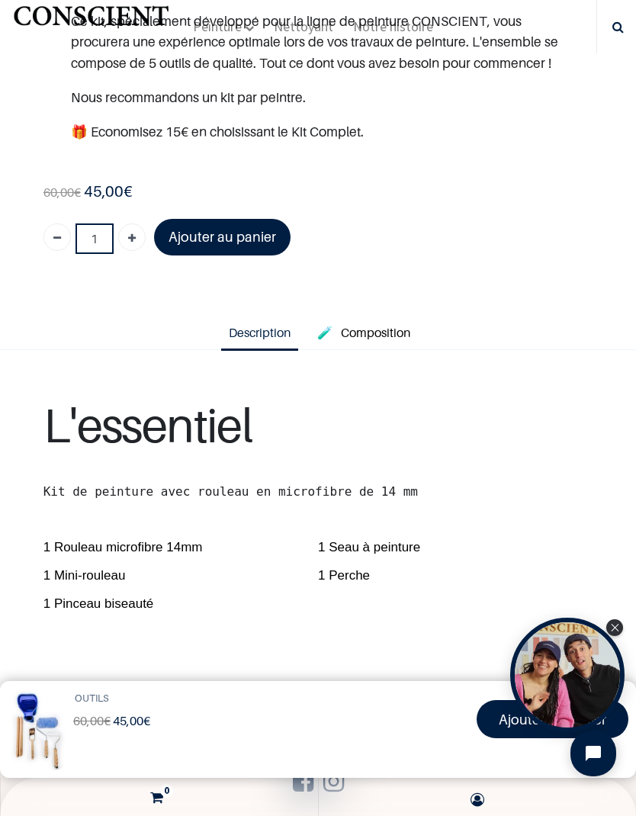
scroll to position [465, 0]
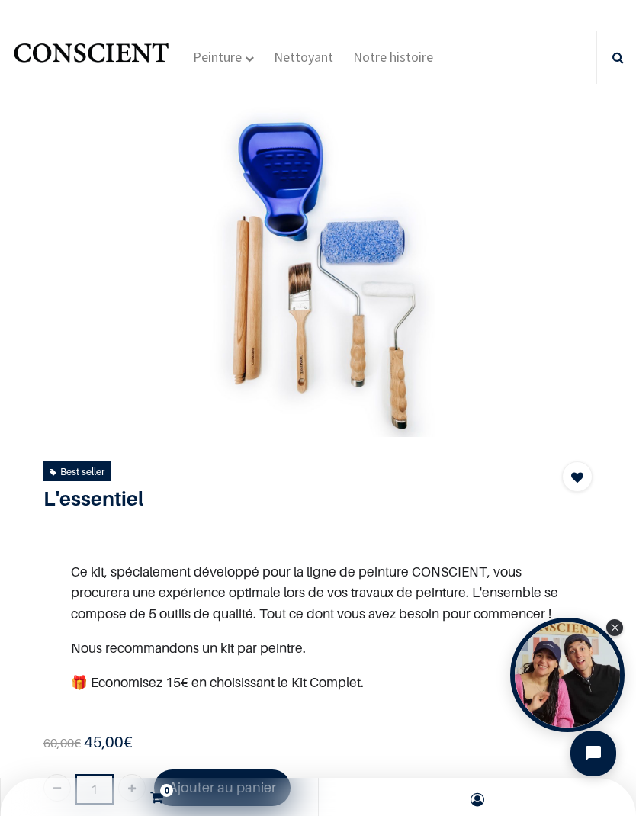
click at [75, 328] on div at bounding box center [317, 268] width 541 height 335
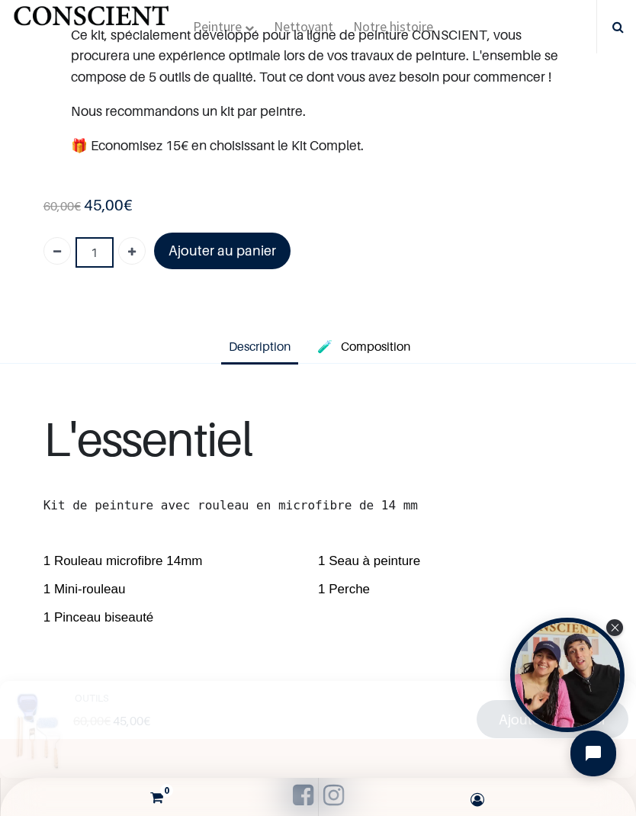
scroll to position [499, 0]
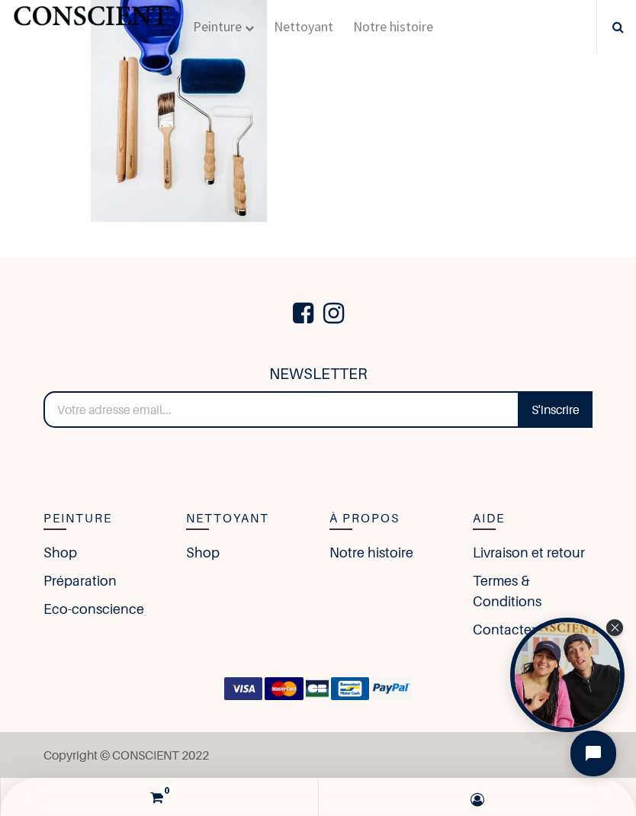
scroll to position [4101, 0]
click at [399, 554] on link "Notre histoire" at bounding box center [371, 552] width 84 height 21
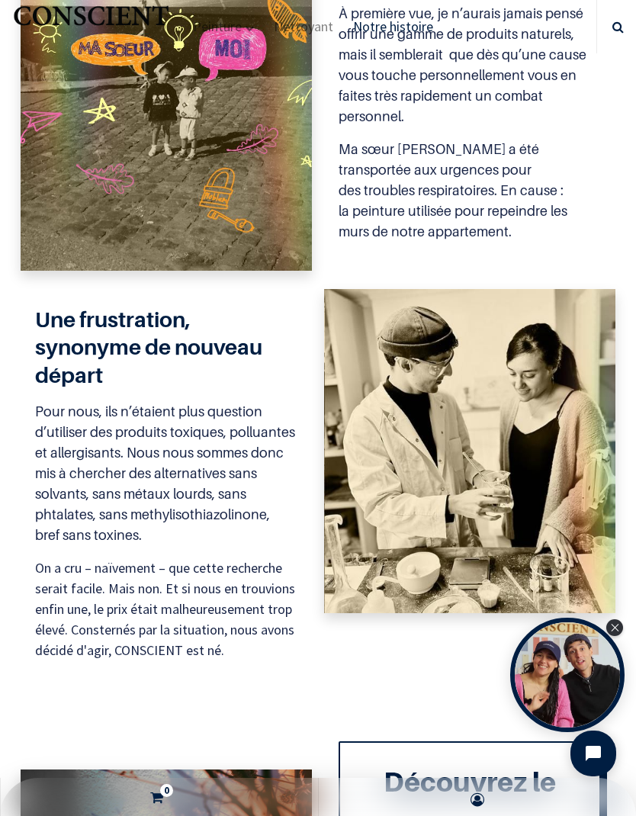
scroll to position [1042, 0]
